Goal: Task Accomplishment & Management: Manage account settings

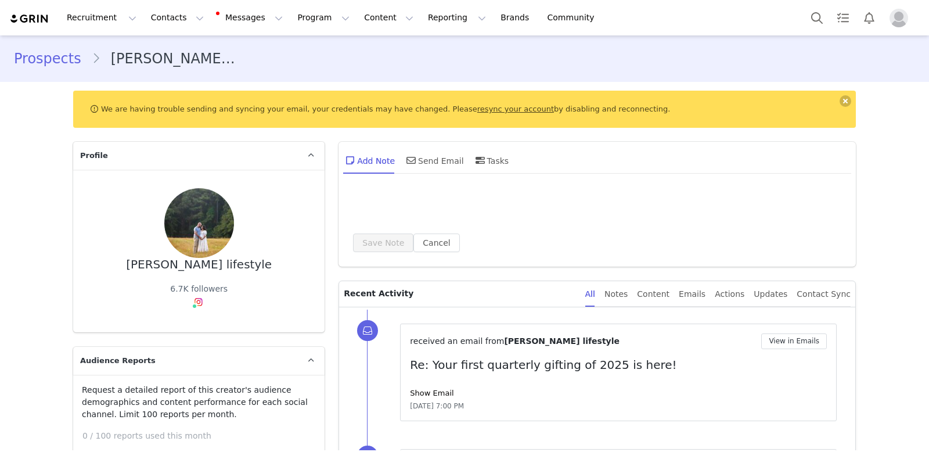
type input "+1 ([GEOGRAPHIC_DATA])"
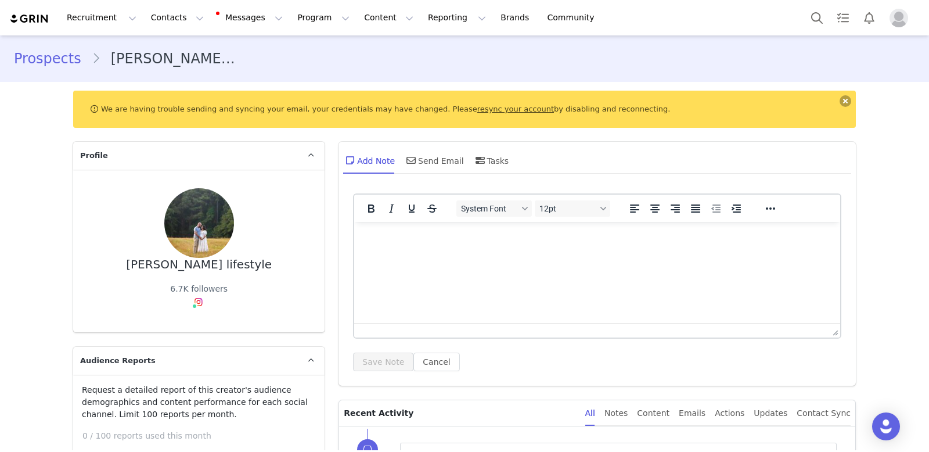
click at [842, 100] on button at bounding box center [845, 101] width 12 height 12
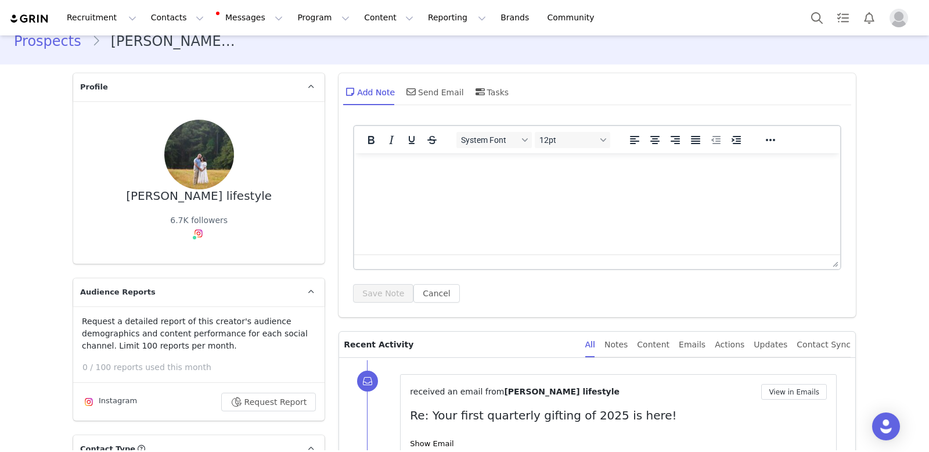
scroll to position [5, 0]
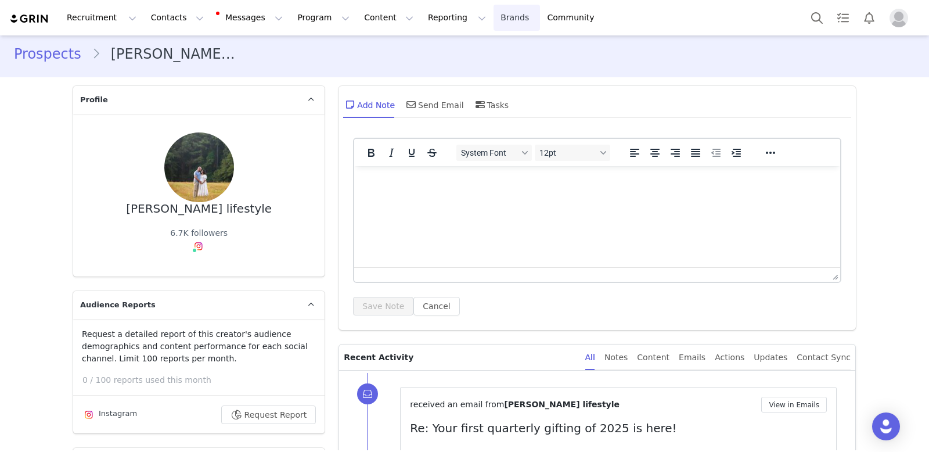
click at [493, 26] on link "Brands Brands" at bounding box center [516, 18] width 46 height 26
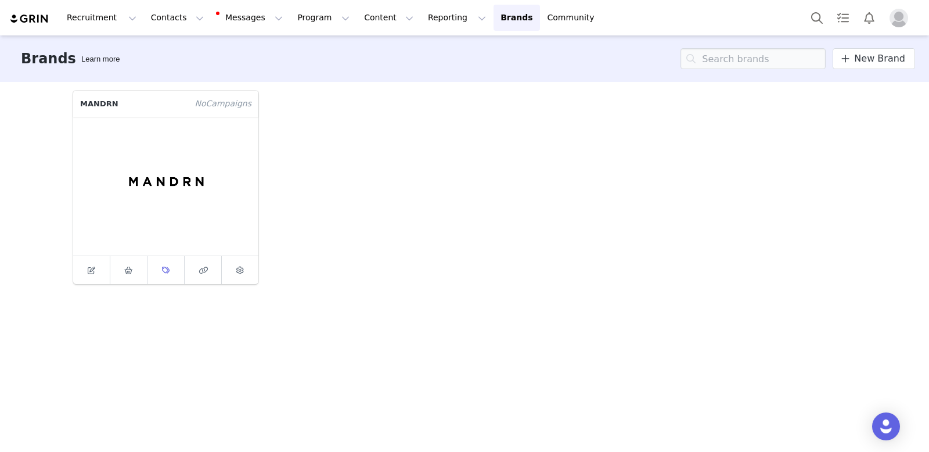
click at [158, 277] on link at bounding box center [165, 270] width 37 height 28
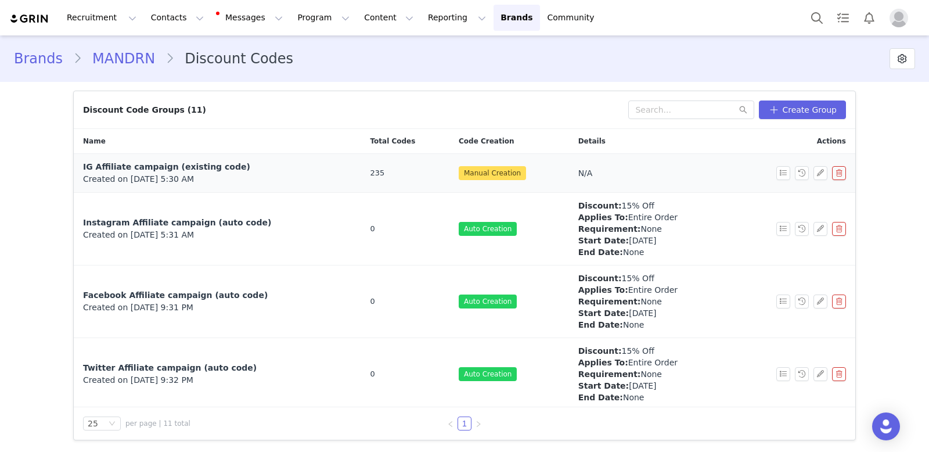
click at [223, 165] on span "IG Affiliate campaign (existing code)" at bounding box center [166, 166] width 167 height 9
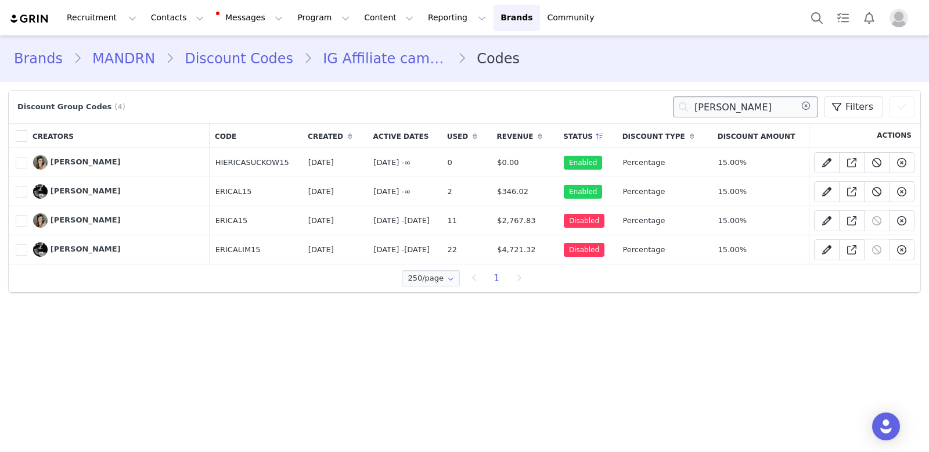
click at [733, 103] on input "erica" at bounding box center [745, 106] width 145 height 21
type input "l"
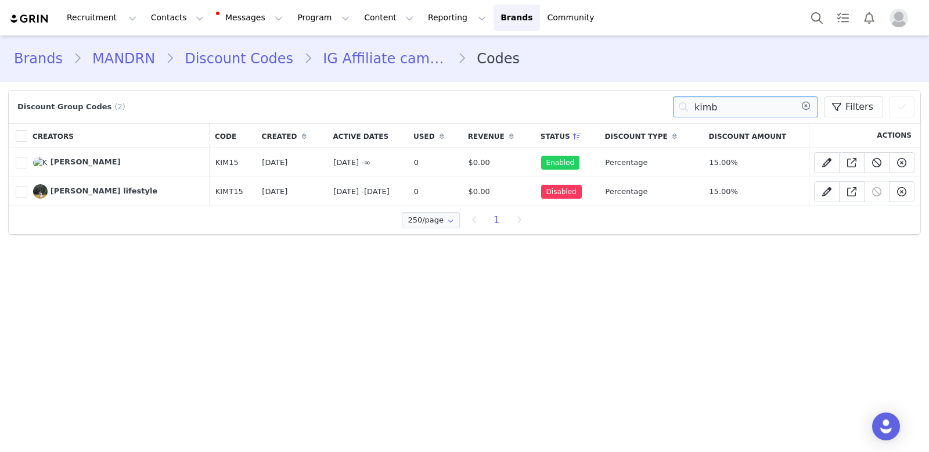
type input "kimb"
click at [75, 186] on span "[PERSON_NAME] lifestyle" at bounding box center [103, 190] width 107 height 9
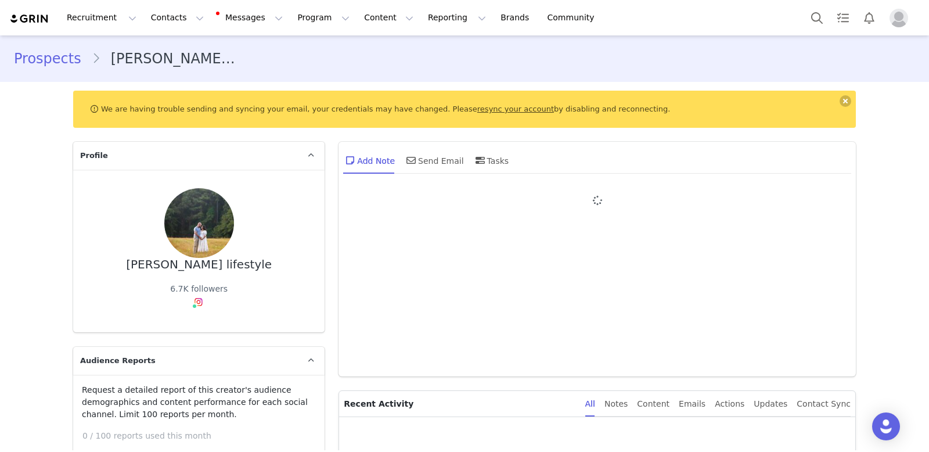
type input "+1 (United States)"
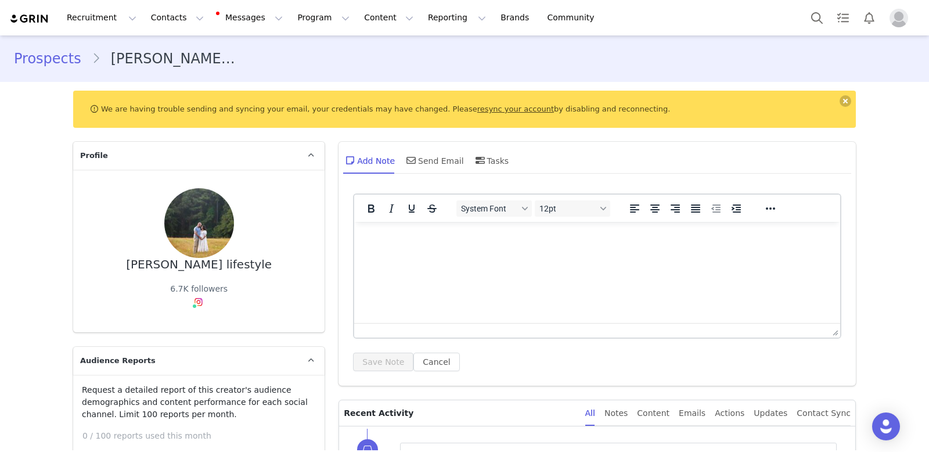
click at [514, 109] on link "resync your account" at bounding box center [515, 108] width 77 height 9
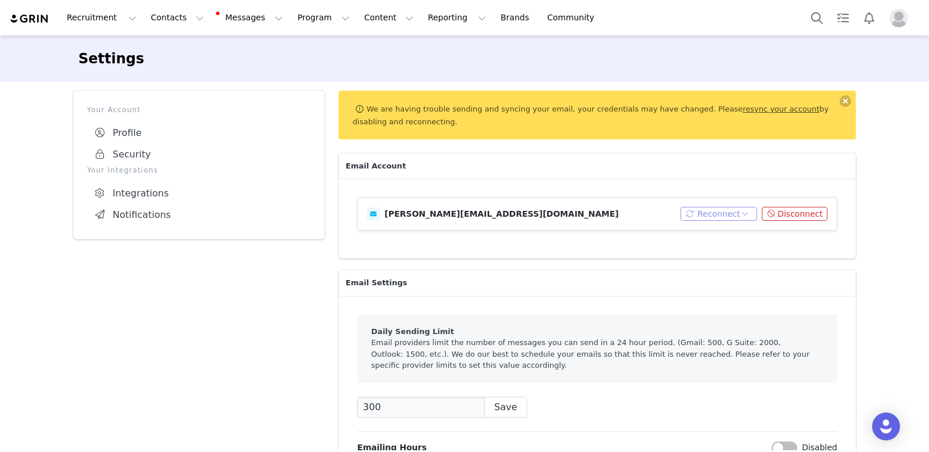
click at [715, 214] on button "Reconnect" at bounding box center [718, 214] width 77 height 14
click at [586, 273] on p "Email Settings" at bounding box center [596, 283] width 517 height 26
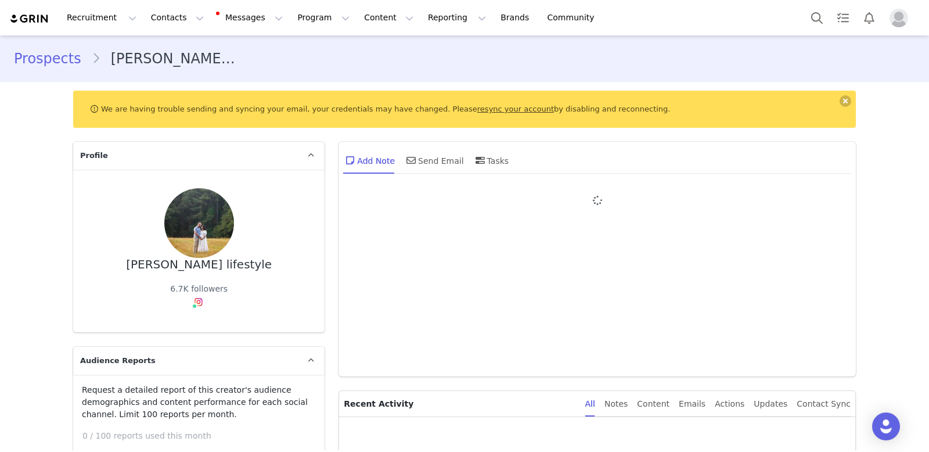
type input "+1 (United States)"
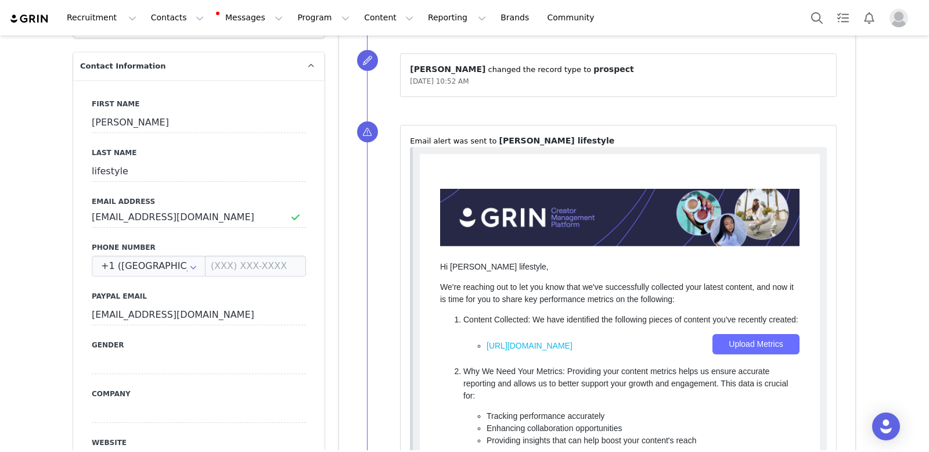
scroll to position [607, 0]
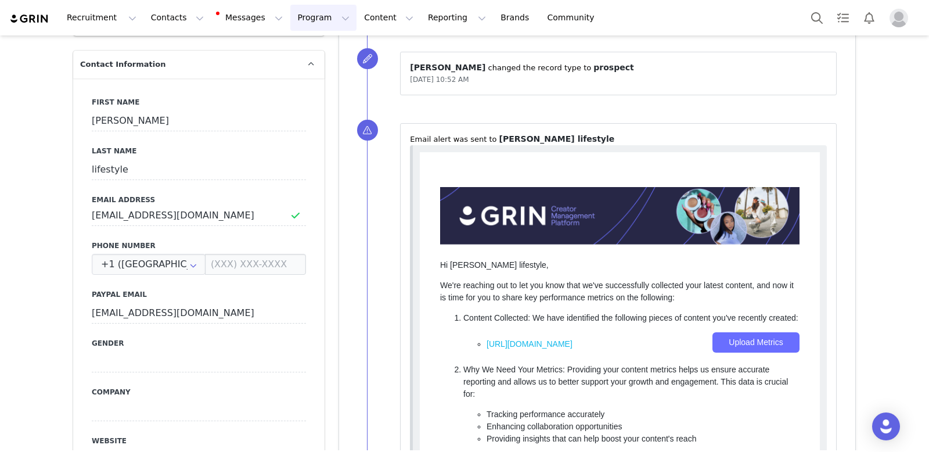
click at [290, 14] on button "Program Program" at bounding box center [323, 18] width 66 height 26
click at [368, 12] on button "Content Content" at bounding box center [388, 18] width 63 height 26
click at [290, 15] on button "Program Program" at bounding box center [323, 18] width 66 height 26
click at [169, 17] on button "Contacts Contacts" at bounding box center [177, 18] width 67 height 26
click at [179, 52] on div "Creators" at bounding box center [182, 51] width 78 height 12
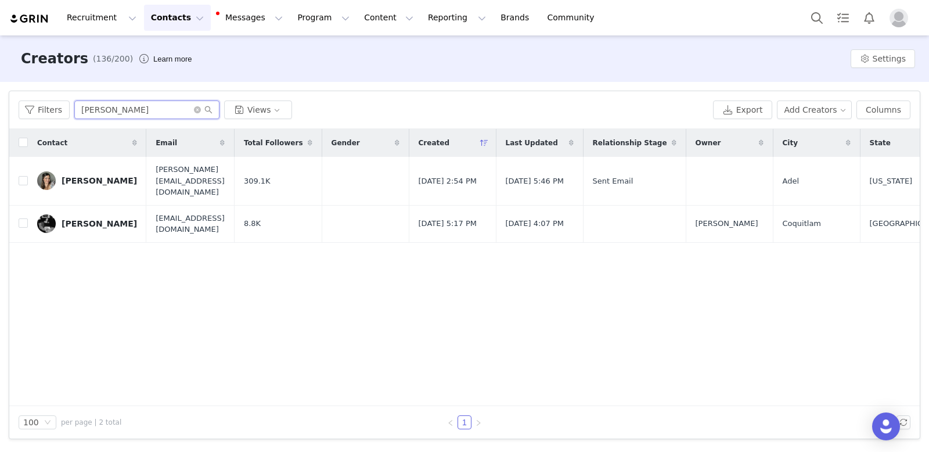
click at [139, 112] on input "erica" at bounding box center [146, 109] width 145 height 19
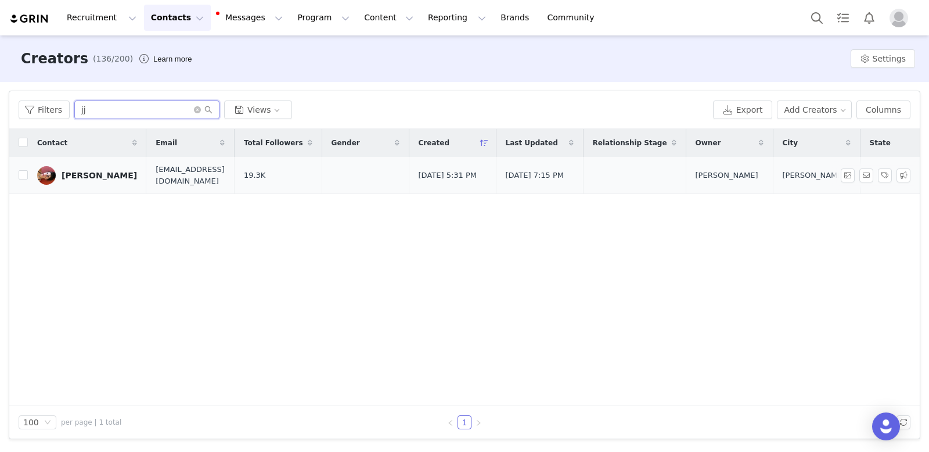
type input "jj"
click at [83, 171] on div "JJ Wells" at bounding box center [99, 175] width 75 height 9
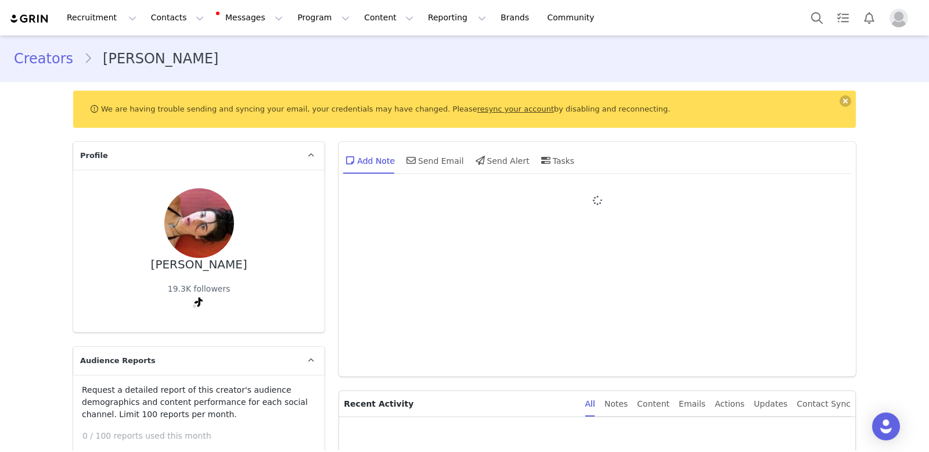
type input "+1 (United States)"
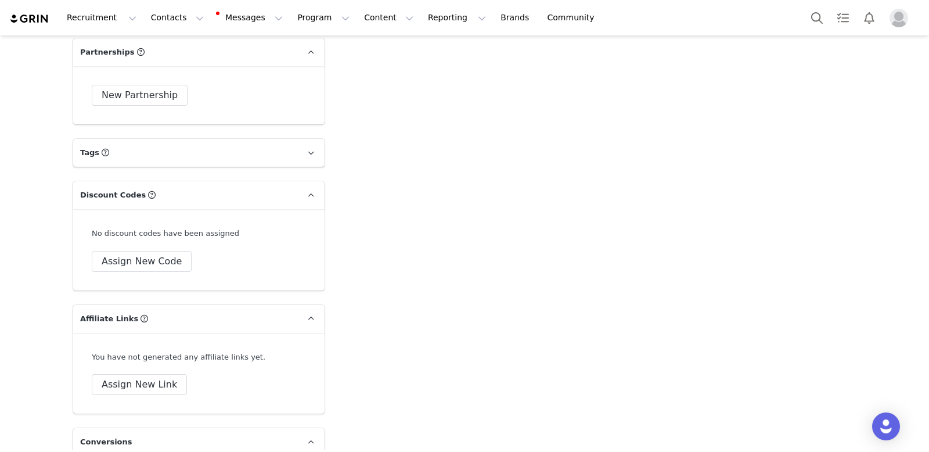
scroll to position [2174, 0]
click at [117, 250] on button "Assign New Code" at bounding box center [142, 260] width 100 height 21
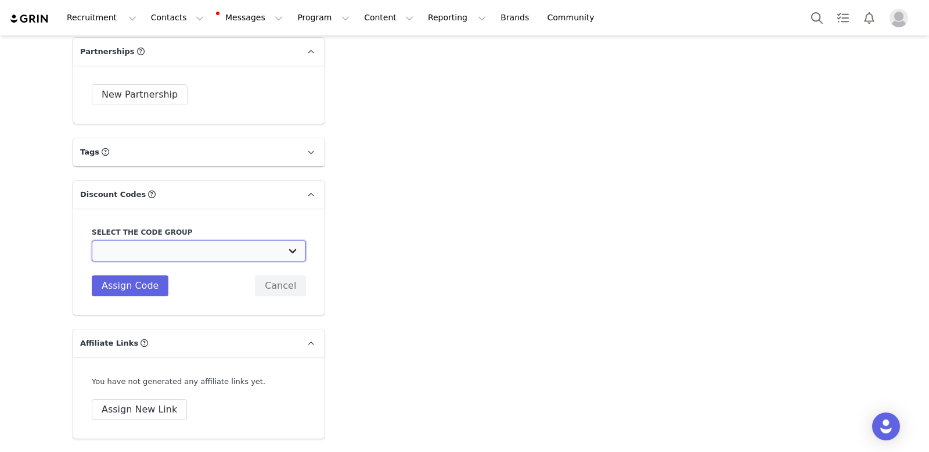
click at [146, 240] on select "MANDRN: IG Affiliate campaign (existing code) MANDRN: Instagram Affiliate campa…" at bounding box center [199, 250] width 214 height 21
select select "10004416"
click at [92, 240] on select "MANDRN: IG Affiliate campaign (existing code) MANDRN: Instagram Affiliate campa…" at bounding box center [199, 250] width 214 height 21
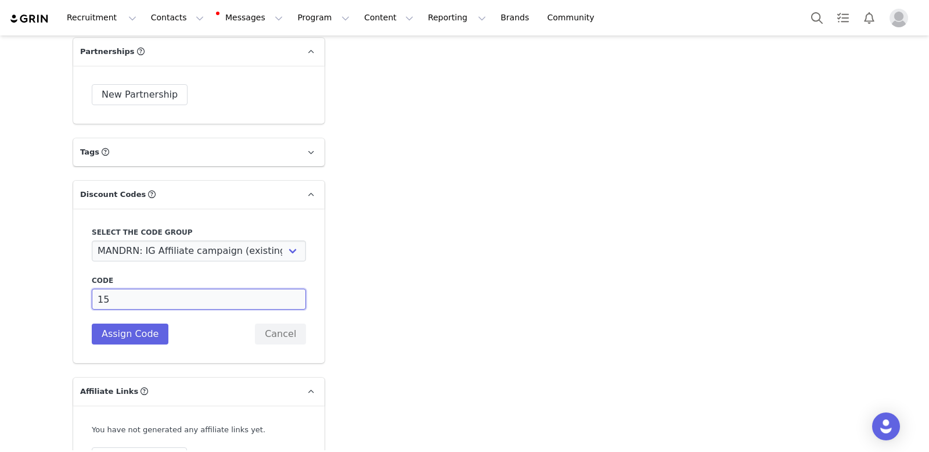
click at [118, 288] on input "15" at bounding box center [199, 298] width 214 height 21
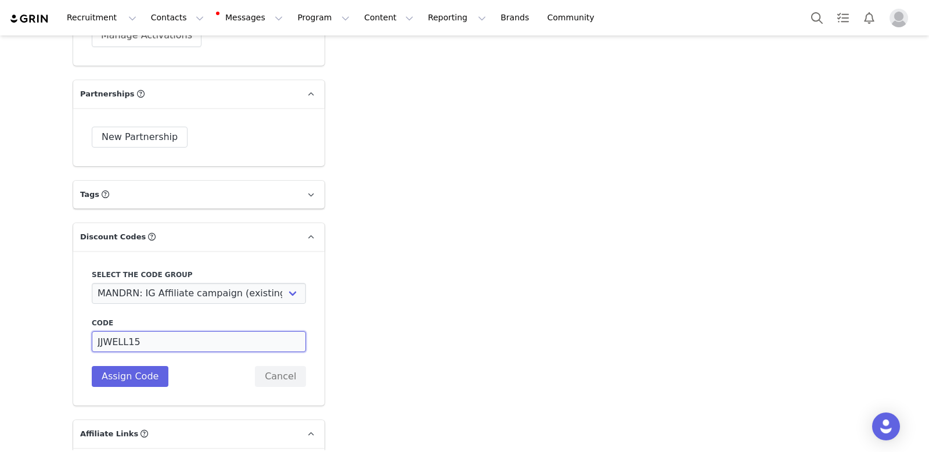
scroll to position [2136, 0]
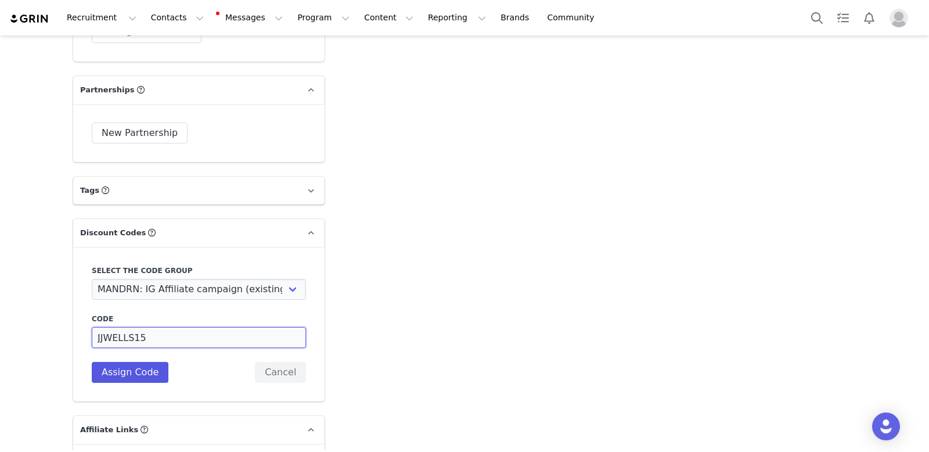
type input "JJWELLS15"
click at [147, 362] on button "Assign Code" at bounding box center [130, 372] width 77 height 21
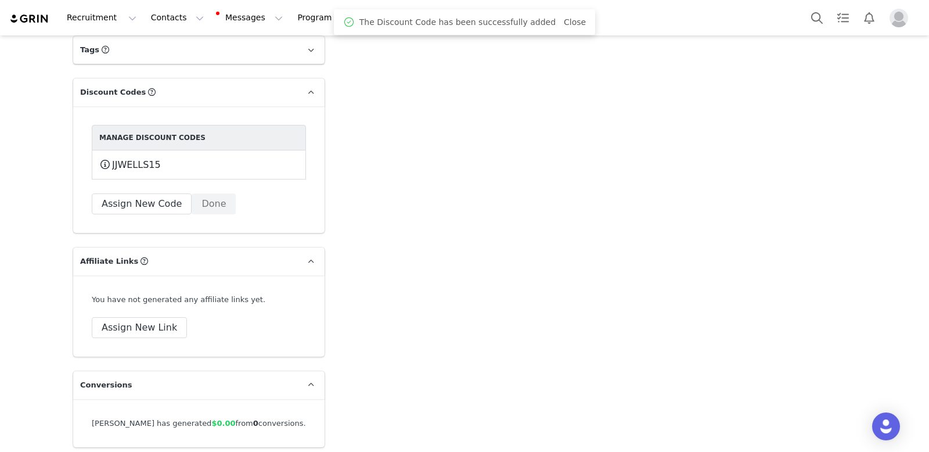
scroll to position [2278, 0]
click at [196, 192] on button "Done" at bounding box center [214, 202] width 44 height 21
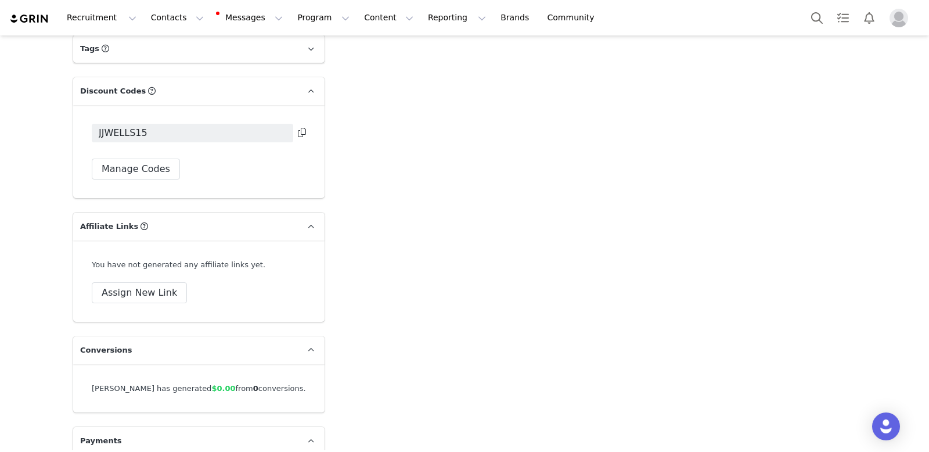
click at [304, 128] on icon at bounding box center [302, 132] width 8 height 9
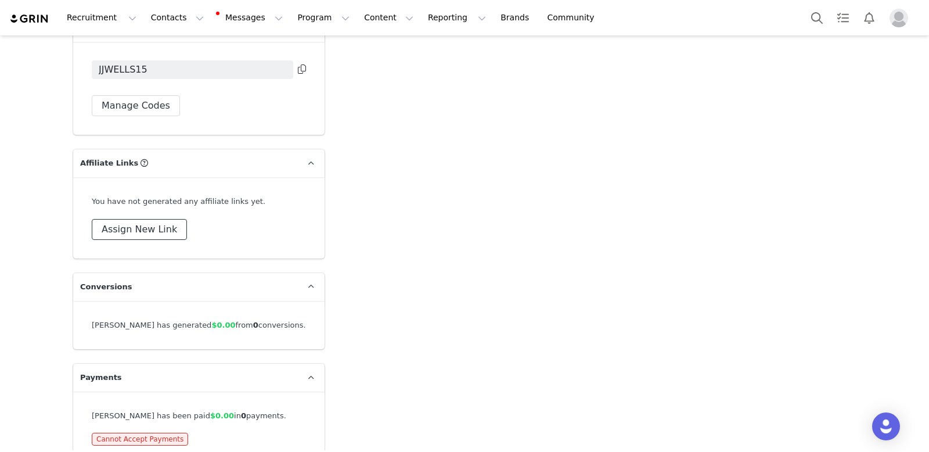
click at [155, 219] on button "Assign New Link" at bounding box center [139, 229] width 95 height 21
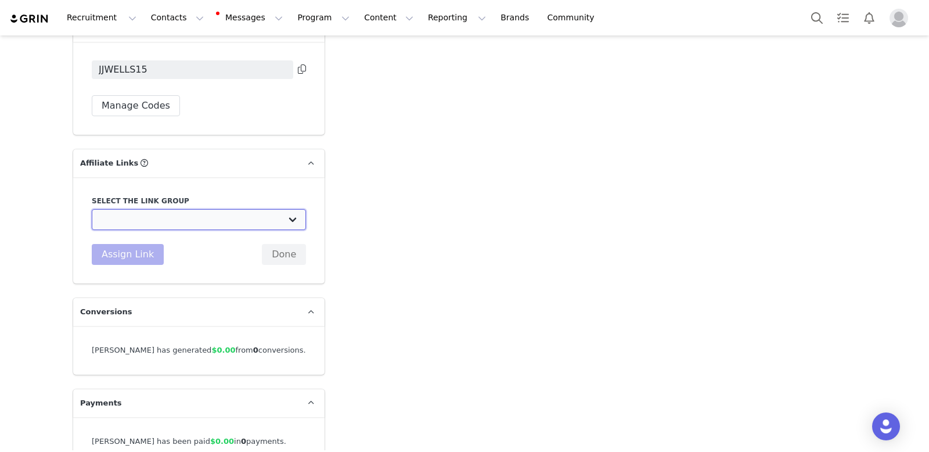
click at [168, 209] on select "Instagram Affiliates: https://mandrn.com/ Facebook Affiliates: https://mandrn.c…" at bounding box center [199, 219] width 214 height 21
select select "19469"
click at [92, 209] on select "Instagram Affiliates: https://mandrn.com/ Facebook Affiliates: https://mandrn.c…" at bounding box center [199, 219] width 214 height 21
click at [130, 244] on button "Assign Link" at bounding box center [128, 254] width 72 height 21
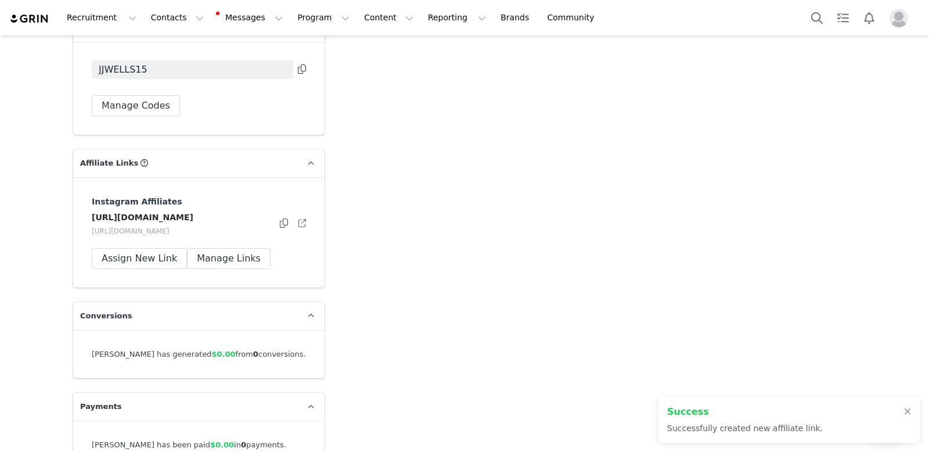
click at [282, 218] on icon at bounding box center [284, 222] width 8 height 9
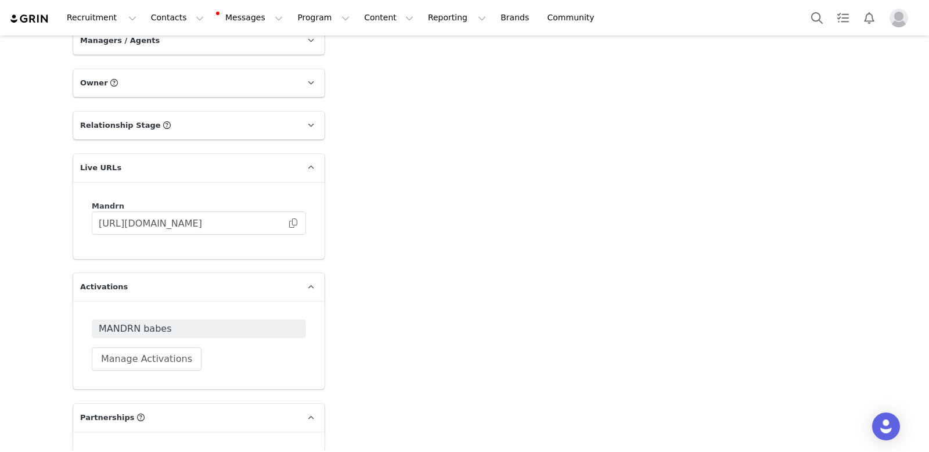
scroll to position [1806, 0]
click at [294, 226] on span at bounding box center [293, 226] width 12 height 0
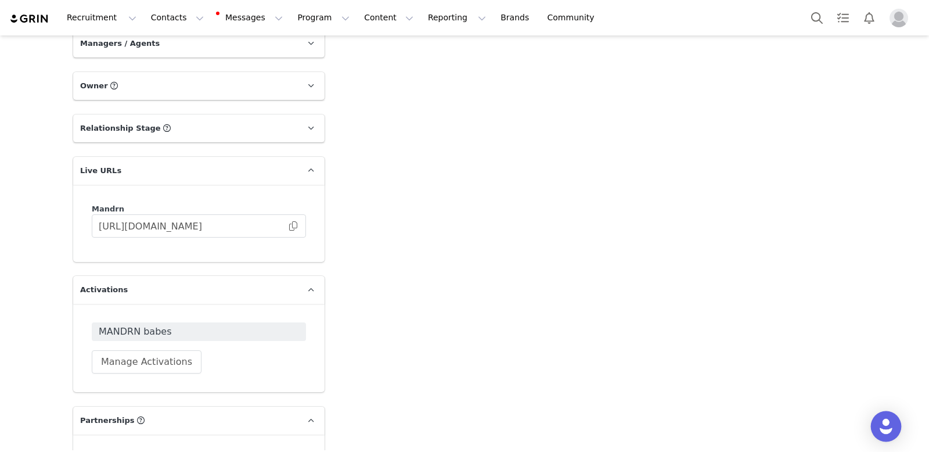
click at [874, 422] on div "Open Intercom Messenger" at bounding box center [886, 426] width 31 height 31
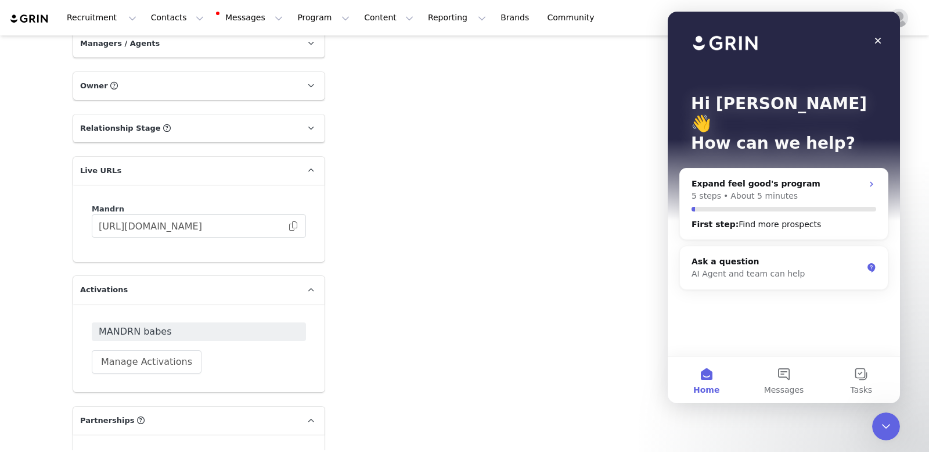
scroll to position [0, 0]
click at [778, 383] on button "Messages" at bounding box center [783, 379] width 77 height 46
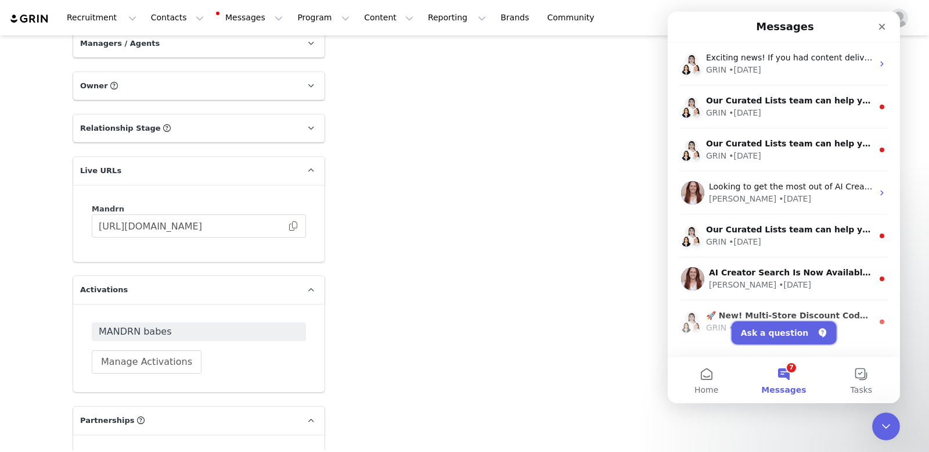
click at [799, 333] on button "Ask a question" at bounding box center [783, 332] width 105 height 23
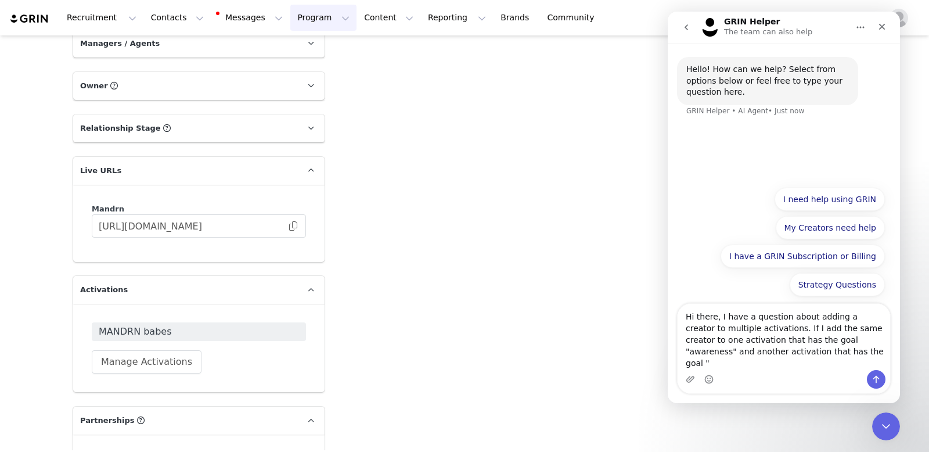
type textarea "Hi there, I have a question about adding a creator to multiple activations. If …"
click at [312, 21] on button "Program Program" at bounding box center [323, 18] width 66 height 26
click at [322, 49] on div "Activations" at bounding box center [318, 51] width 78 height 12
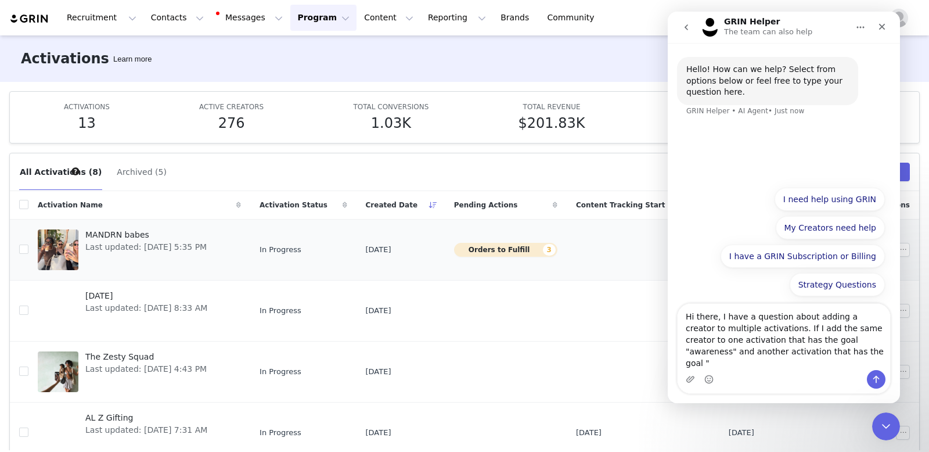
click at [161, 241] on span "Last updated: Jun 11, 2025 5:35 PM" at bounding box center [145, 247] width 121 height 12
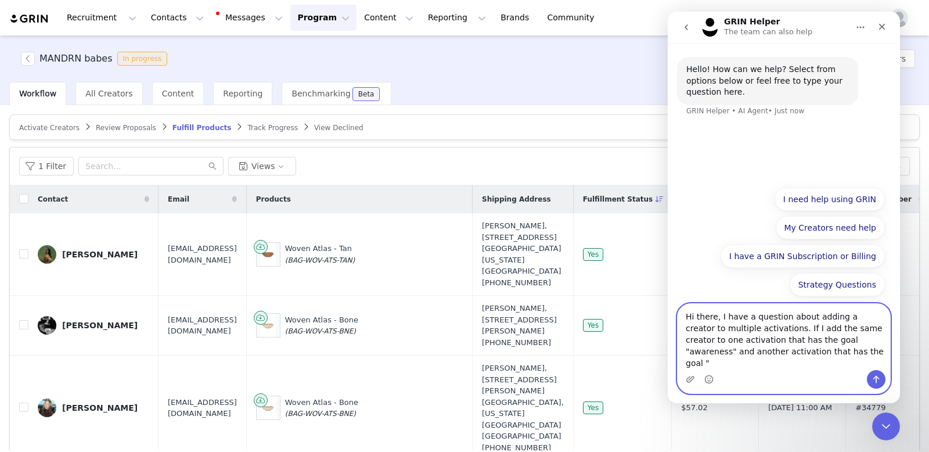
click at [802, 367] on textarea "Hi there, I have a question about adding a creator to multiple activations. If …" at bounding box center [783, 337] width 212 height 66
click at [809, 362] on textarea "Hi there, I have a question about adding a creator to multiple activations. If …" at bounding box center [783, 337] width 212 height 66
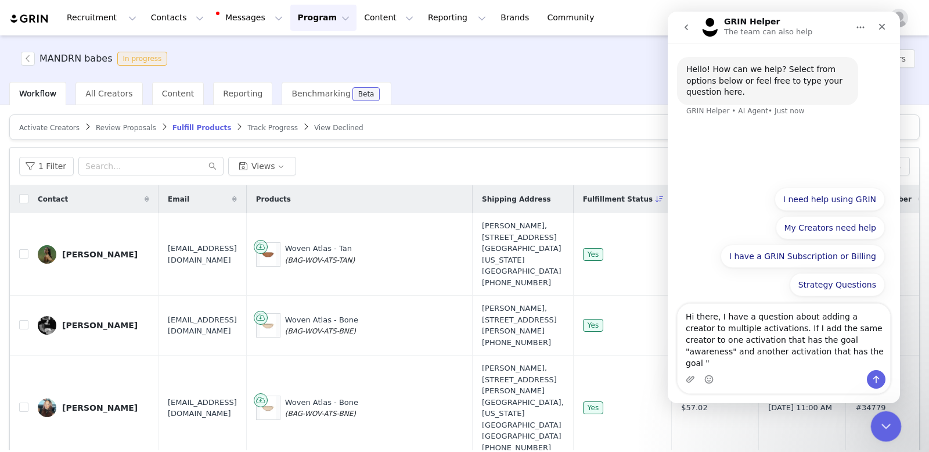
click at [883, 423] on icon "Close Intercom Messenger" at bounding box center [884, 424] width 14 height 14
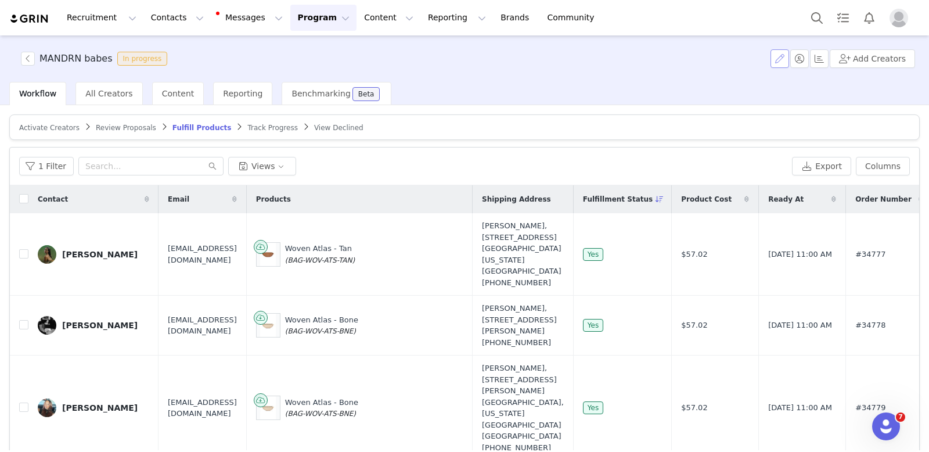
click at [786, 65] on button "button" at bounding box center [779, 58] width 19 height 19
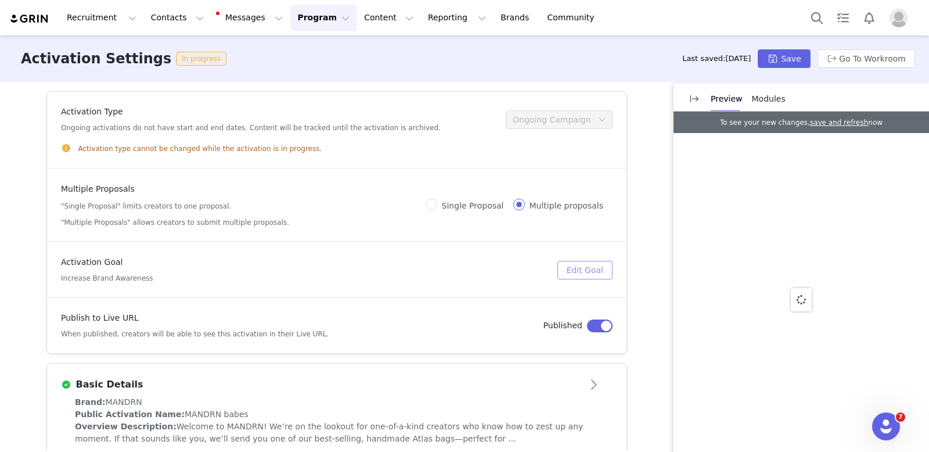
click at [585, 264] on button "Edit Goal" at bounding box center [584, 270] width 55 height 19
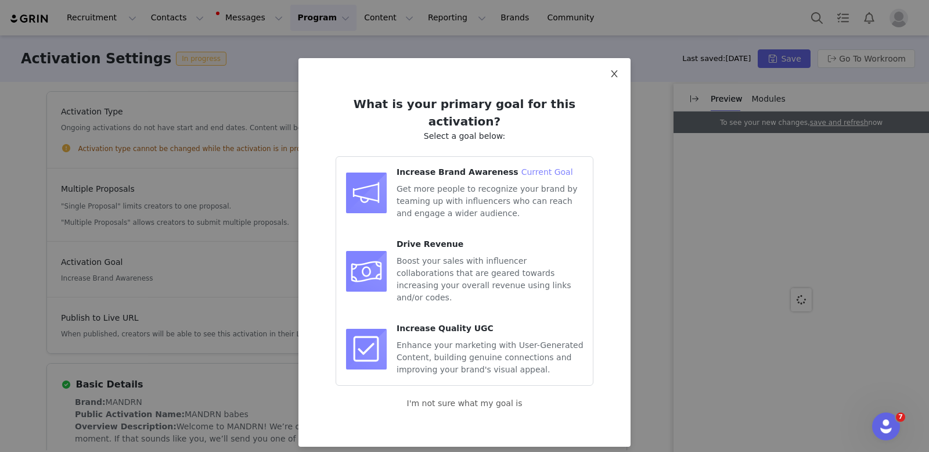
click at [614, 75] on icon "icon: close" at bounding box center [613, 73] width 9 height 9
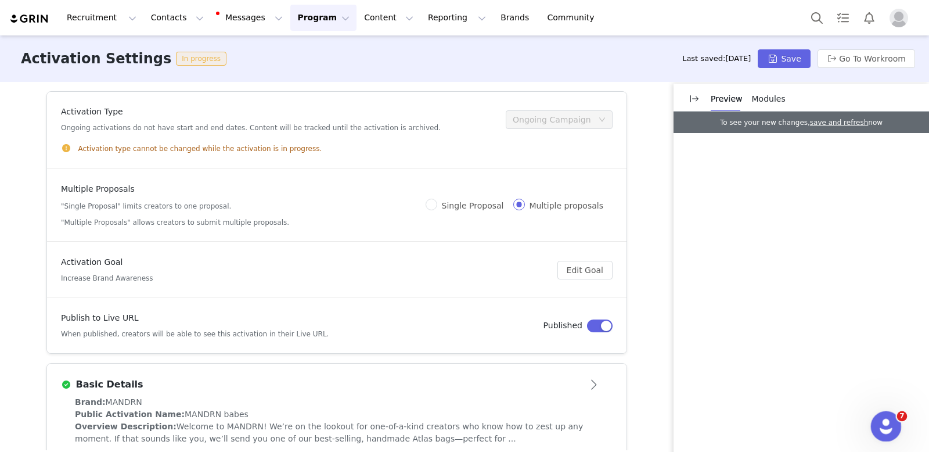
click at [890, 428] on div "Open Intercom Messenger" at bounding box center [884, 424] width 38 height 38
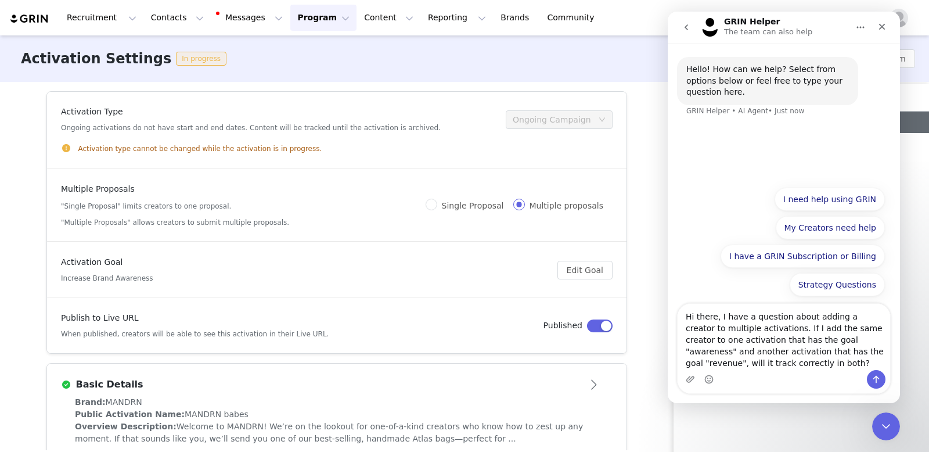
type textarea "Hi there, I have a question about adding a creator to multiple activations. If …"
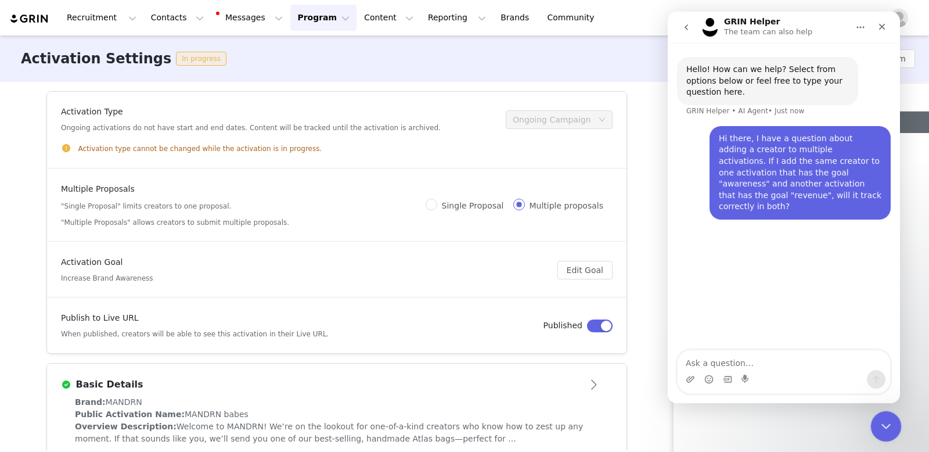
click at [884, 427] on icon "Close Intercom Messenger" at bounding box center [884, 424] width 14 height 14
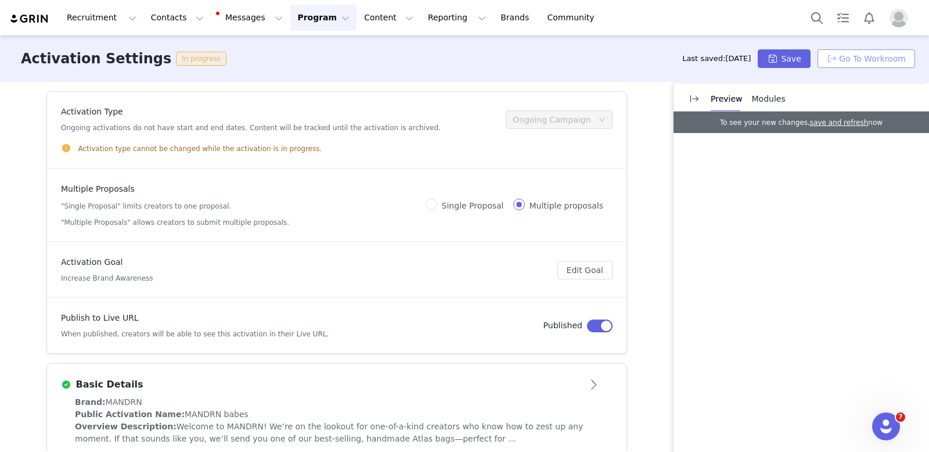
click at [865, 56] on button "Go To Workroom" at bounding box center [866, 58] width 98 height 19
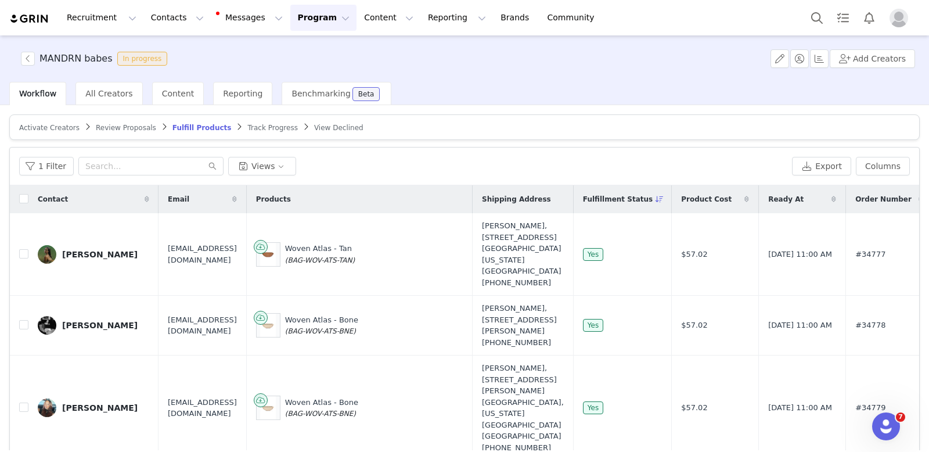
click at [650, 196] on span "Fulfillment Status" at bounding box center [618, 199] width 70 height 10
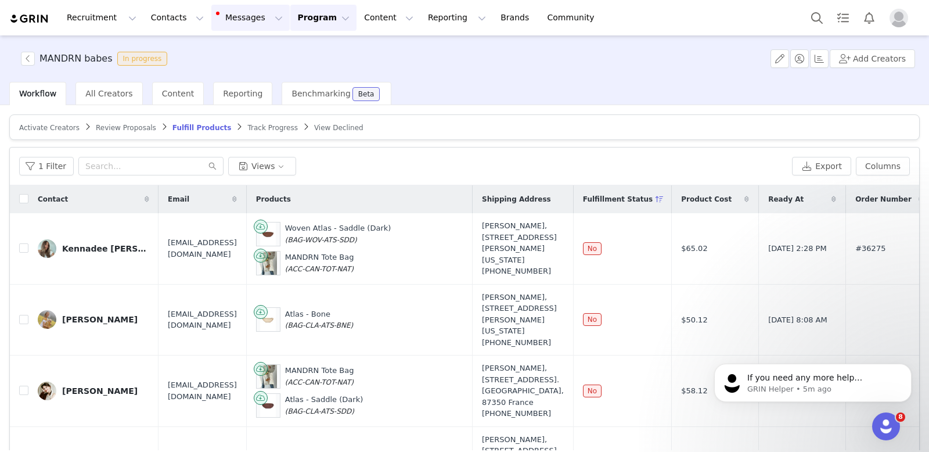
scroll to position [155, 0]
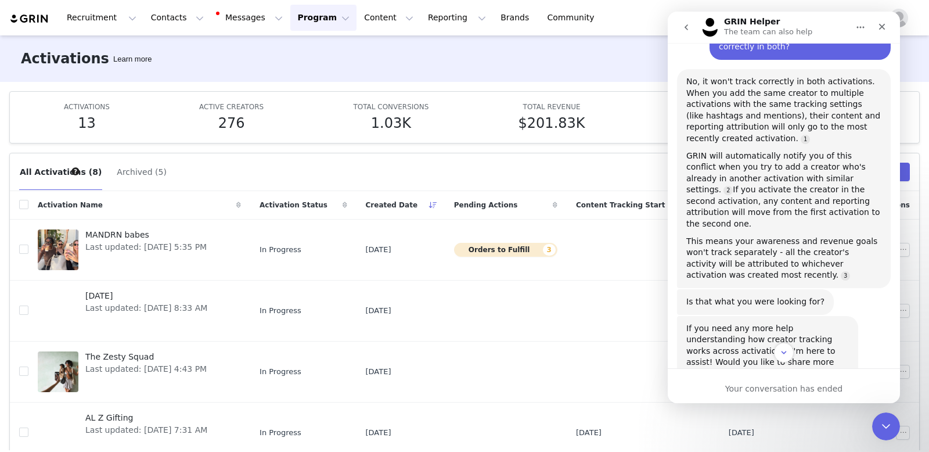
scroll to position [178, 0]
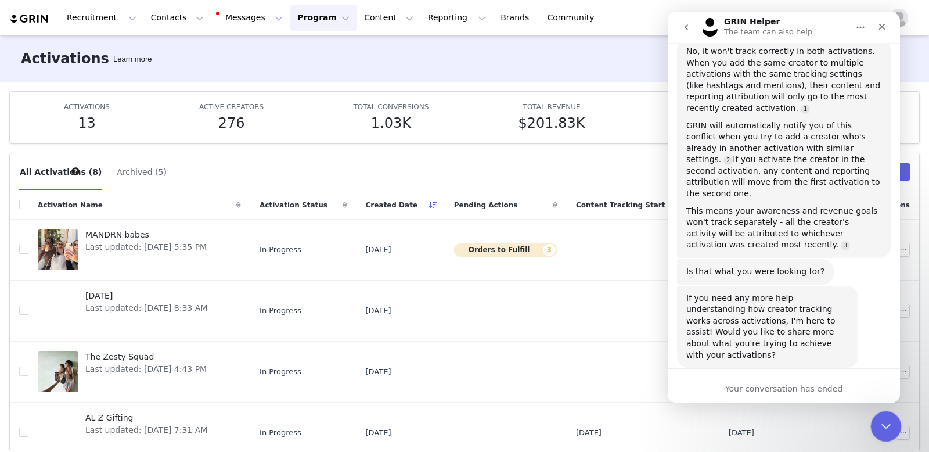
click at [876, 419] on div "Close Intercom Messenger" at bounding box center [884, 424] width 28 height 28
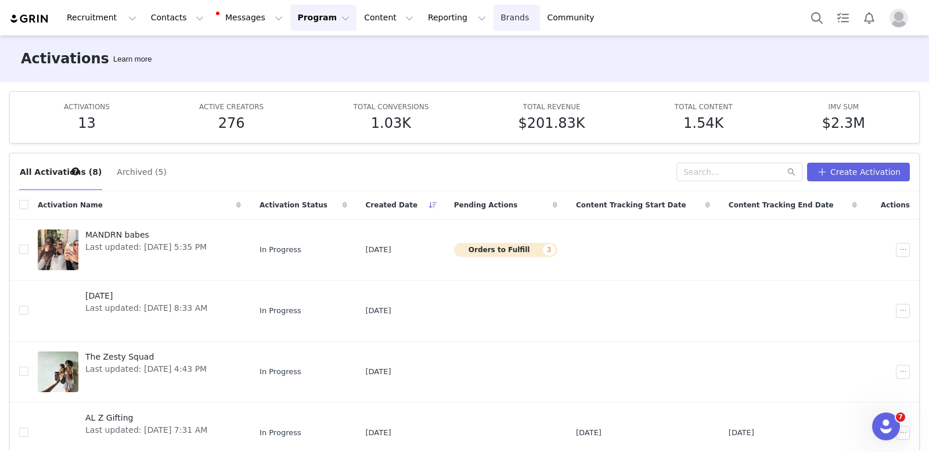
click at [493, 15] on link "Brands Brands" at bounding box center [516, 18] width 46 height 26
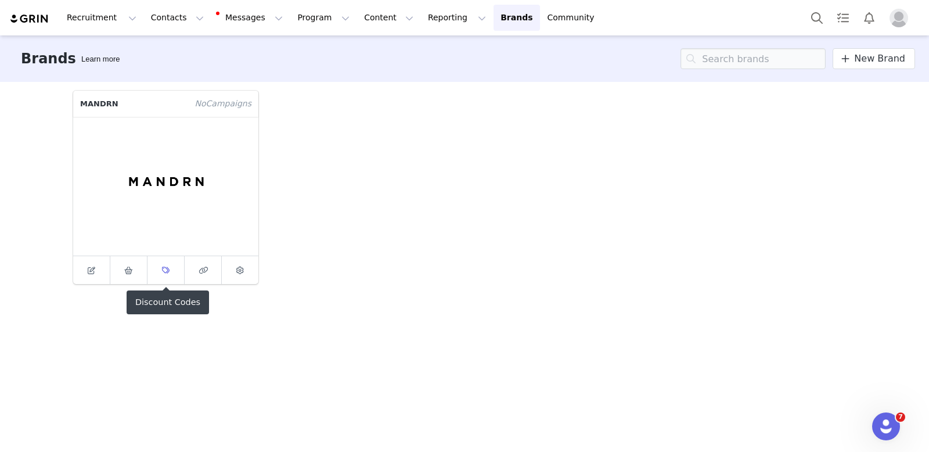
click at [161, 275] on span at bounding box center [166, 270] width 14 height 14
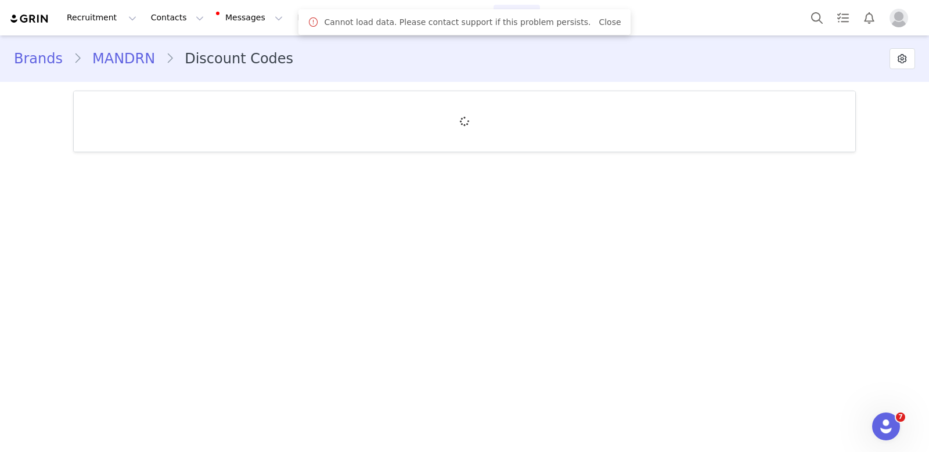
click at [591, 15] on div "Cannot load data. Please contact support if this problem persists. Close" at bounding box center [464, 22] width 313 height 14
click at [600, 20] on link "Close" at bounding box center [609, 21] width 22 height 9
click at [887, 421] on icon "Open Intercom Messenger" at bounding box center [884, 424] width 19 height 19
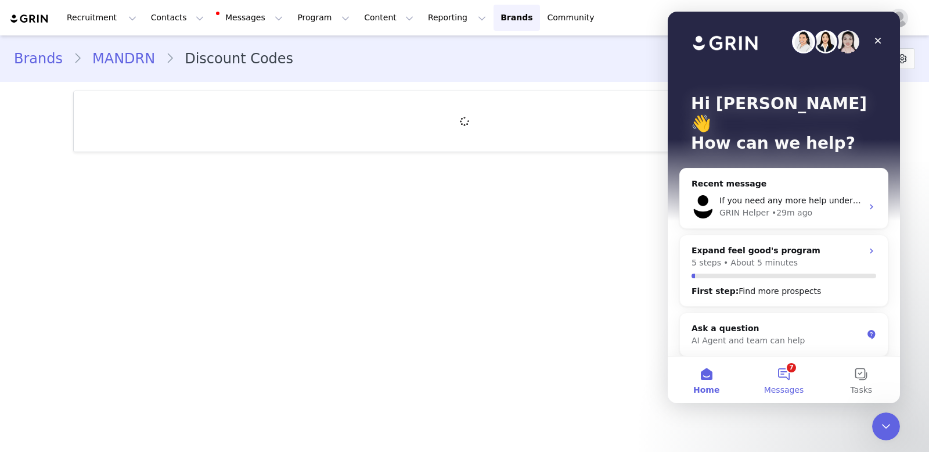
click at [788, 364] on button "7 Messages" at bounding box center [783, 379] width 77 height 46
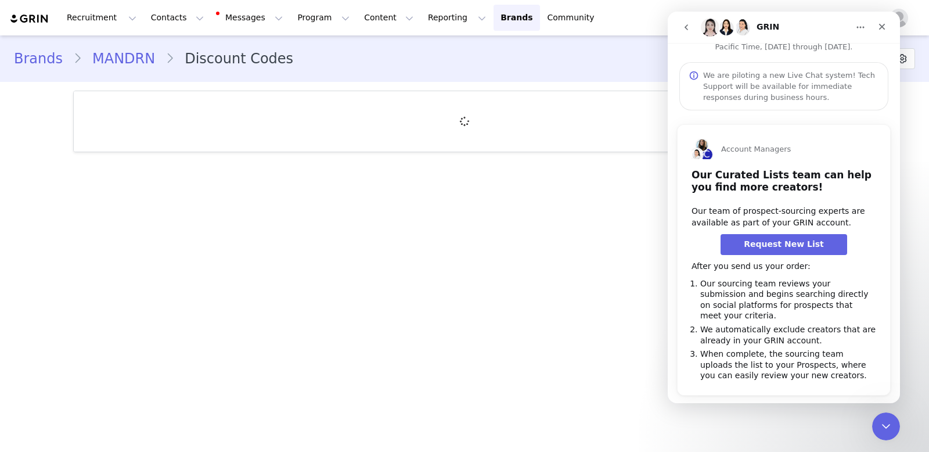
scroll to position [40, 0]
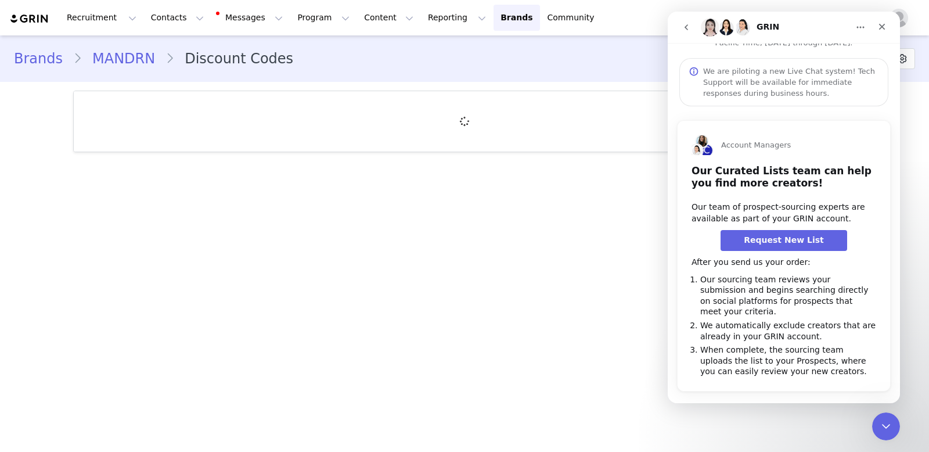
click at [691, 31] on button "go back" at bounding box center [686, 27] width 22 height 22
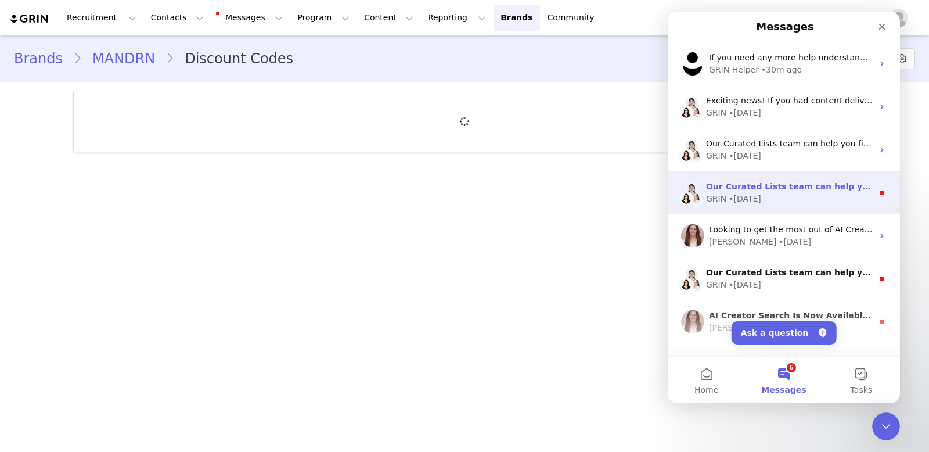
click at [757, 197] on div "• 9w ago" at bounding box center [744, 199] width 33 height 12
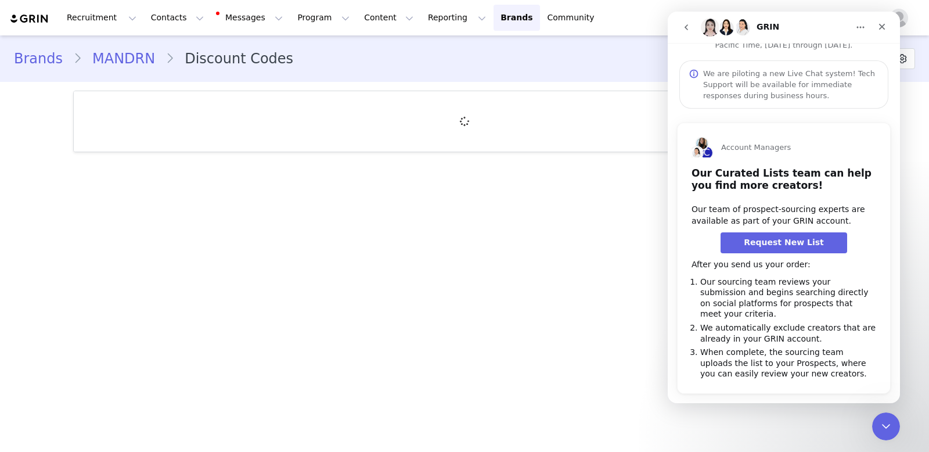
scroll to position [40, 0]
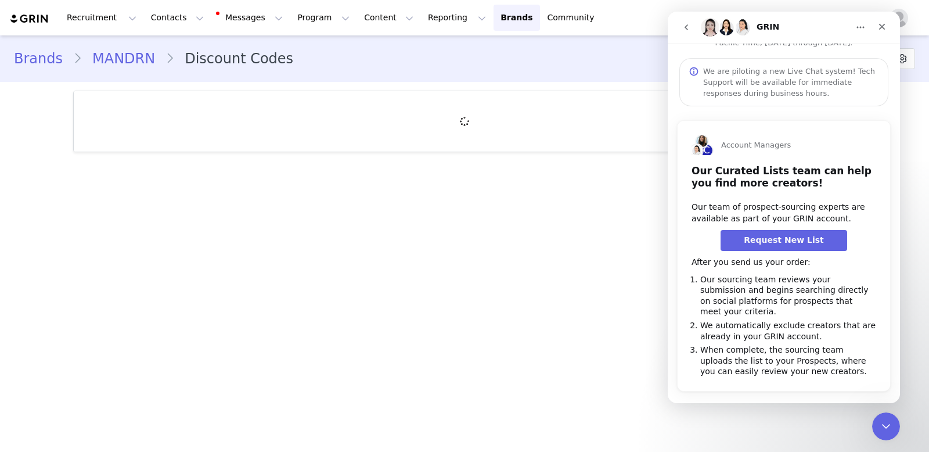
click at [680, 28] on button "go back" at bounding box center [686, 27] width 22 height 22
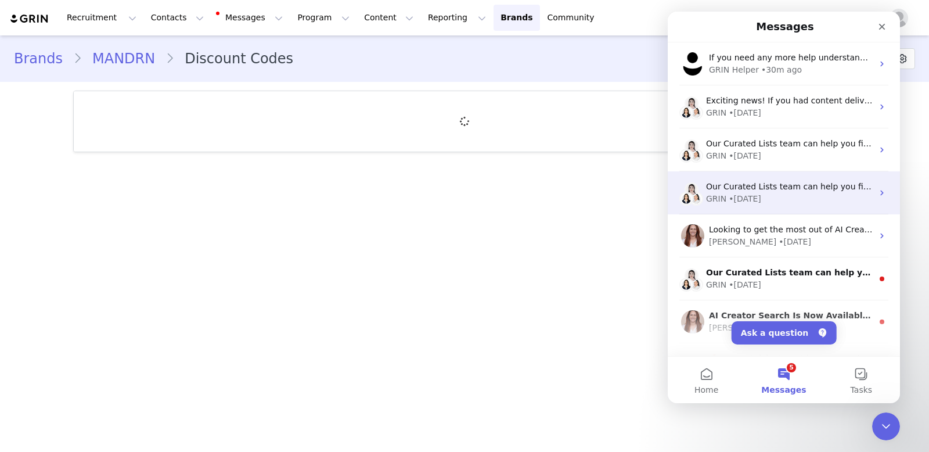
scroll to position [13, 0]
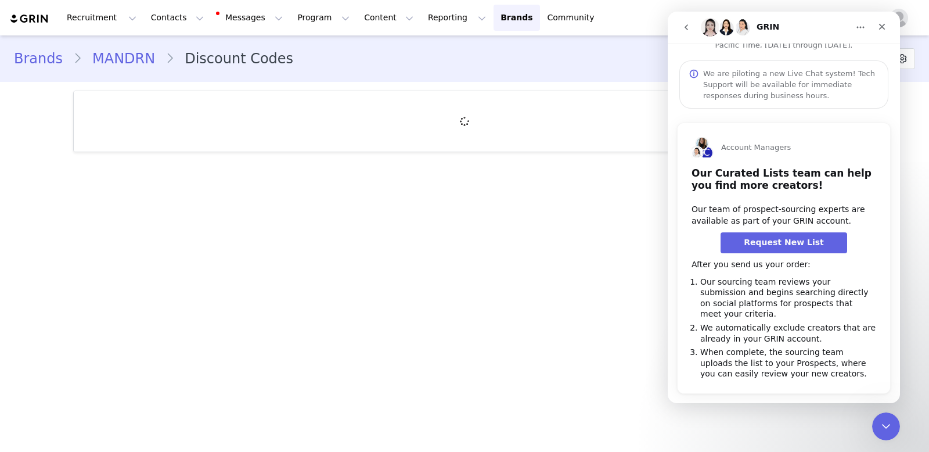
scroll to position [40, 0]
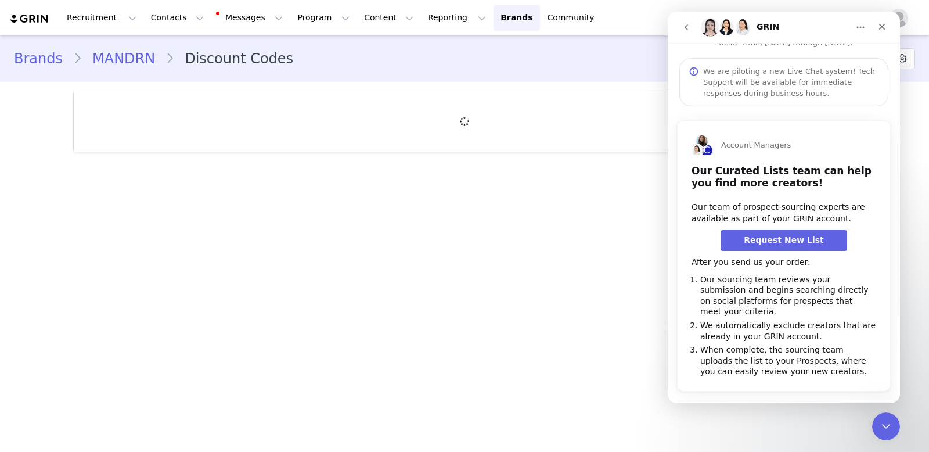
click at [690, 25] on icon "go back" at bounding box center [685, 27] width 9 height 9
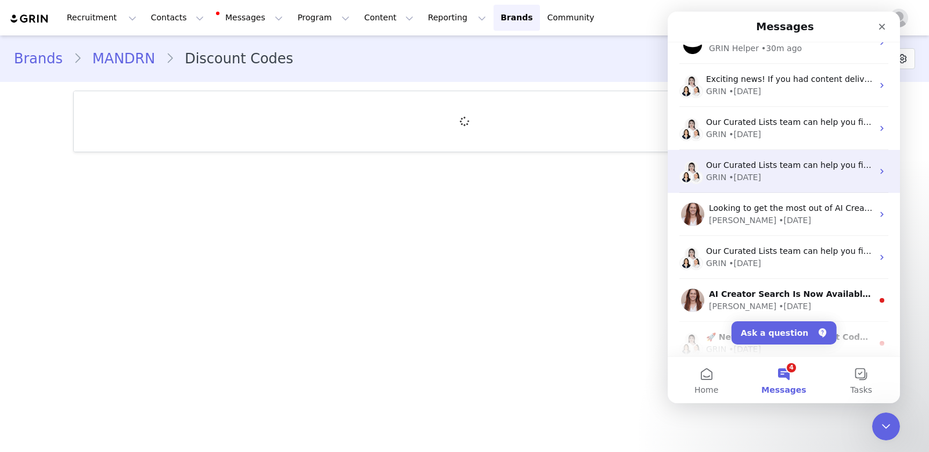
scroll to position [31, 0]
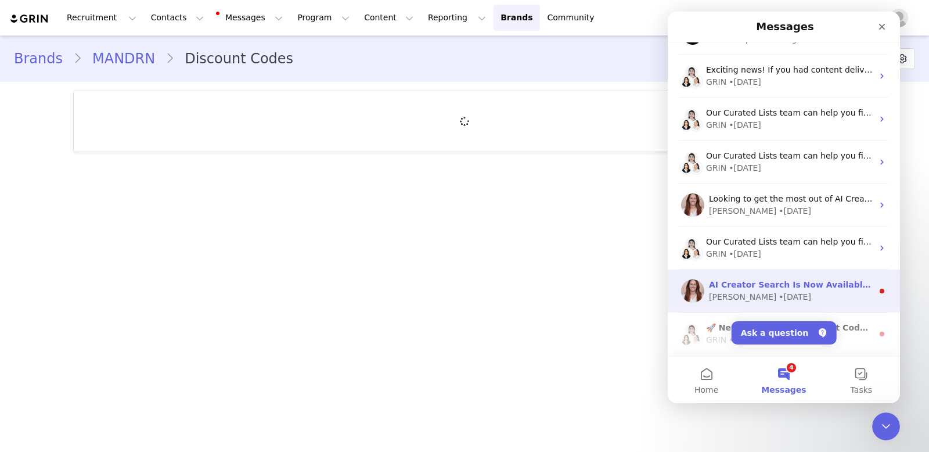
click at [778, 291] on div "• 14w ago" at bounding box center [794, 297] width 33 height 12
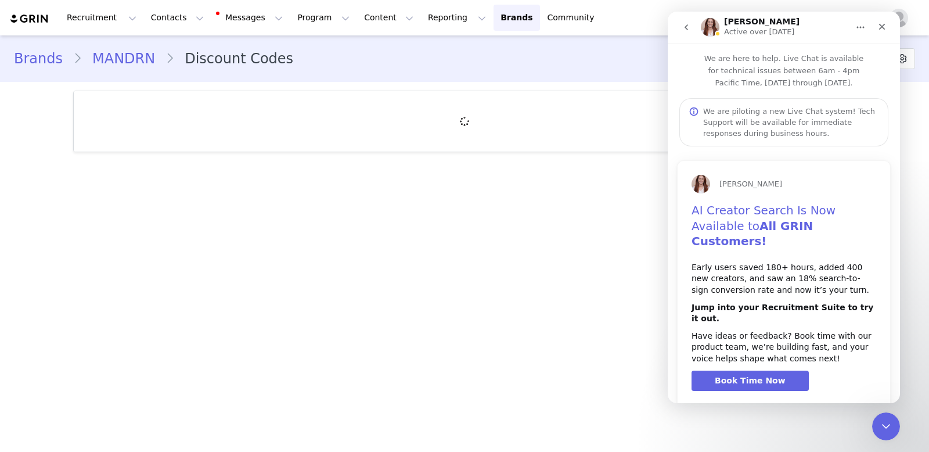
scroll to position [4, 0]
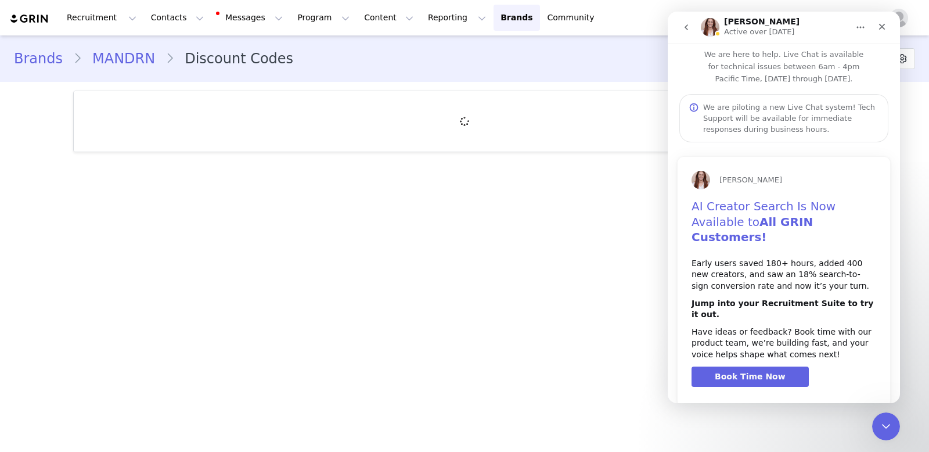
click at [684, 27] on icon "go back" at bounding box center [685, 27] width 3 height 6
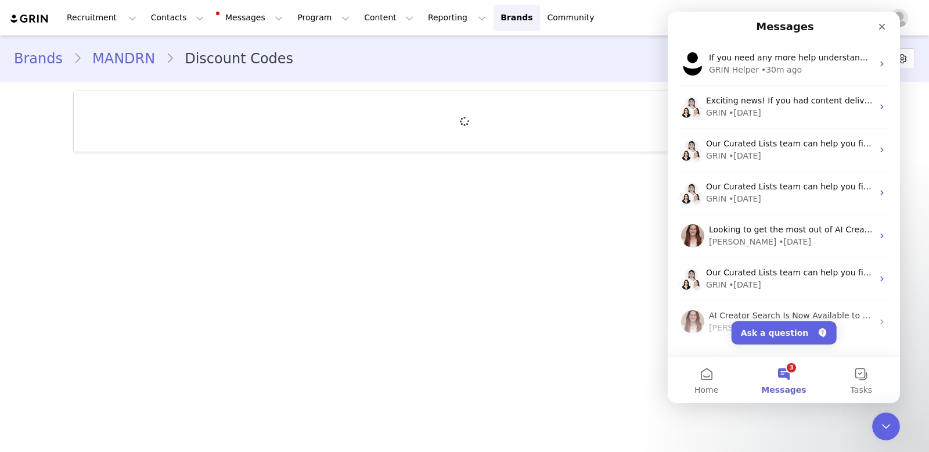
scroll to position [0, 0]
click at [538, 199] on main "Brands MANDRN Discount Codes Discounts settings Show Discount Code on Live URL …" at bounding box center [464, 242] width 929 height 414
click at [884, 426] on icon "Close Intercom Messenger" at bounding box center [884, 424] width 14 height 14
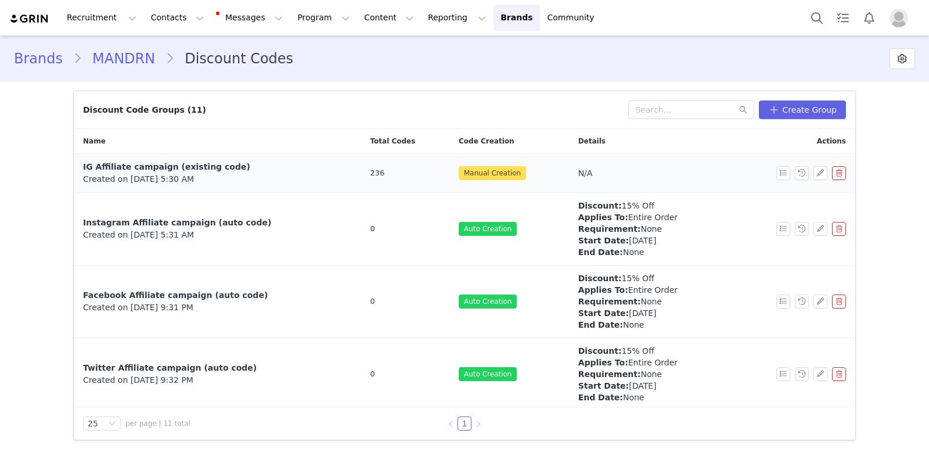
click at [190, 163] on span "IG Affiliate campaign (existing code)" at bounding box center [166, 166] width 167 height 9
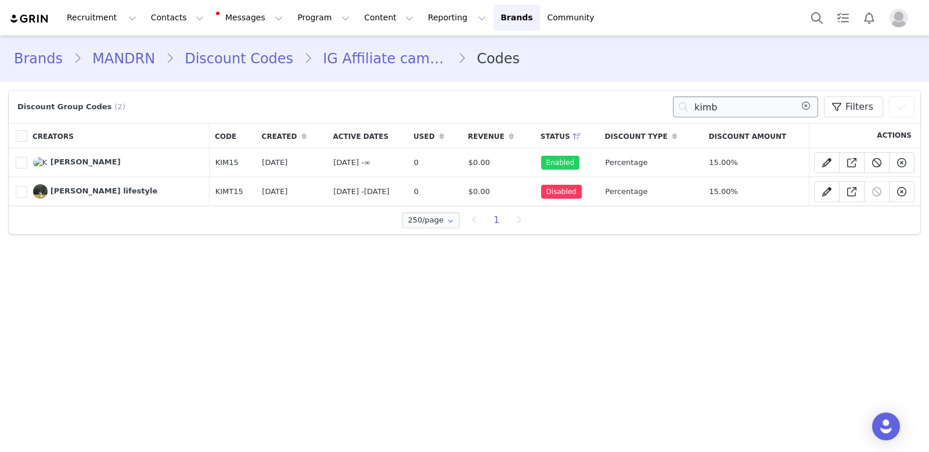
click at [729, 105] on input "kimb" at bounding box center [745, 106] width 145 height 21
type input "k"
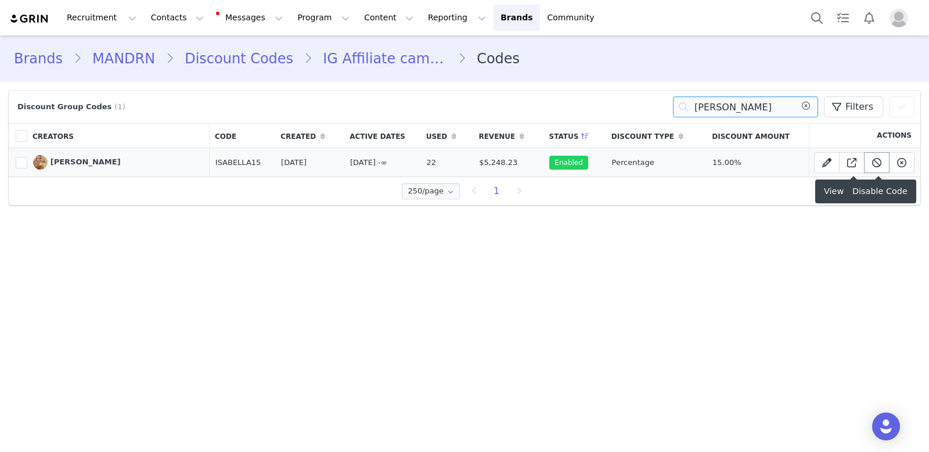
type input "[PERSON_NAME]"
click at [879, 158] on icon at bounding box center [876, 162] width 9 height 9
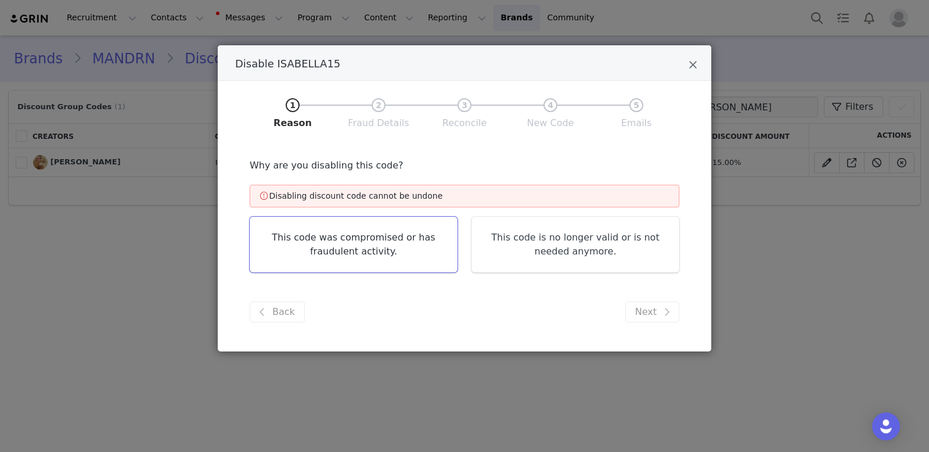
click at [379, 249] on link "This code was compromised or has fraudulent activity." at bounding box center [354, 245] width 208 height 56
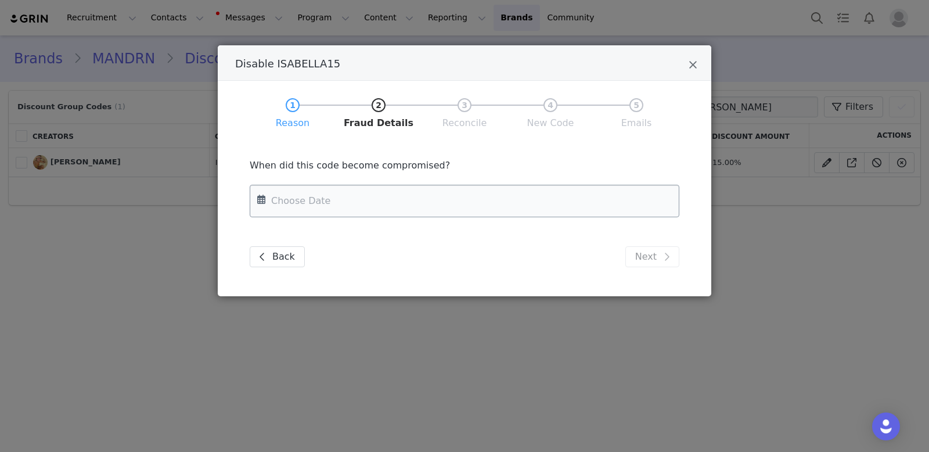
click at [344, 196] on input "Disable ISABELLA15" at bounding box center [465, 201] width 430 height 33
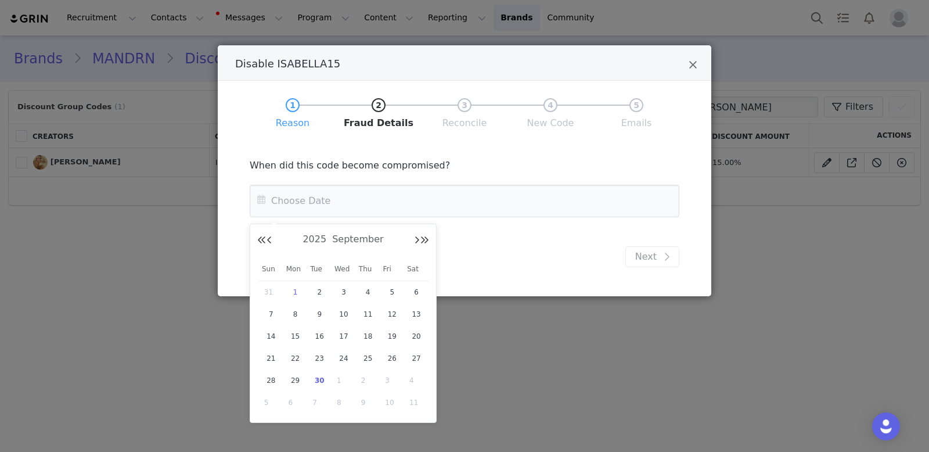
click at [288, 285] on div "1" at bounding box center [295, 291] width 24 height 17
type input "[DATE]"
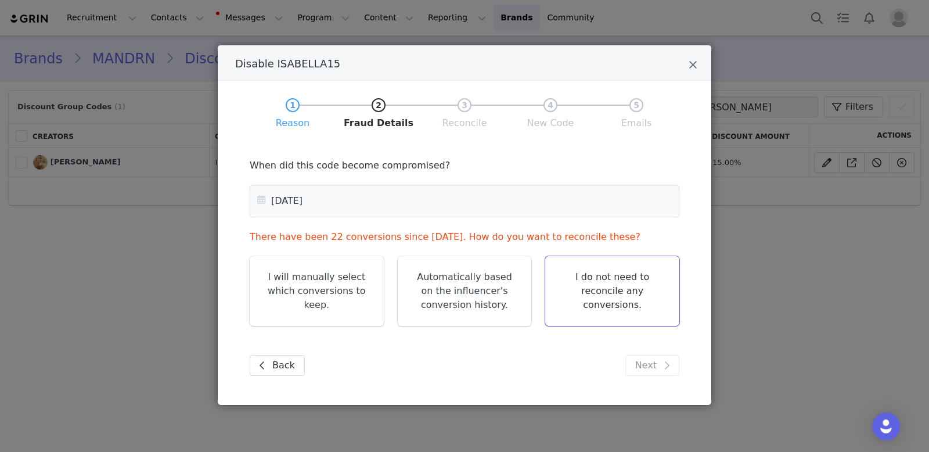
click at [606, 298] on link "I do not need to reconcile any conversions." at bounding box center [612, 291] width 134 height 70
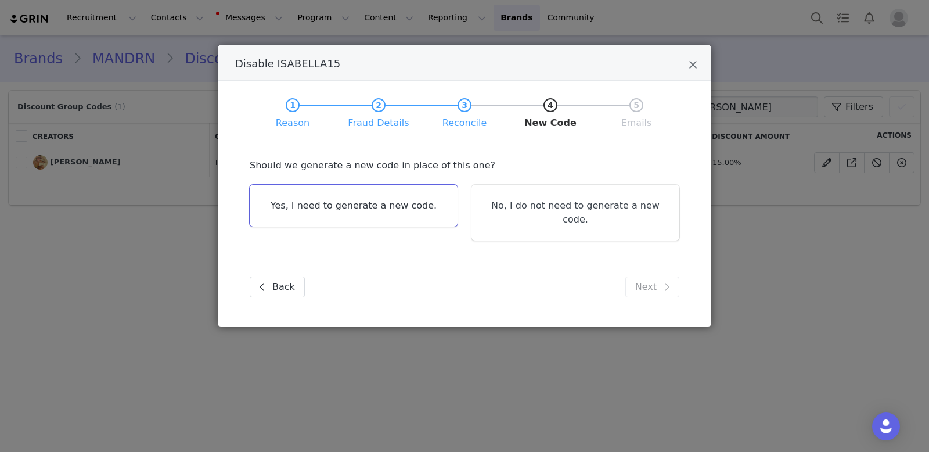
click at [393, 206] on link "Yes, I need to generate a new code." at bounding box center [354, 206] width 208 height 42
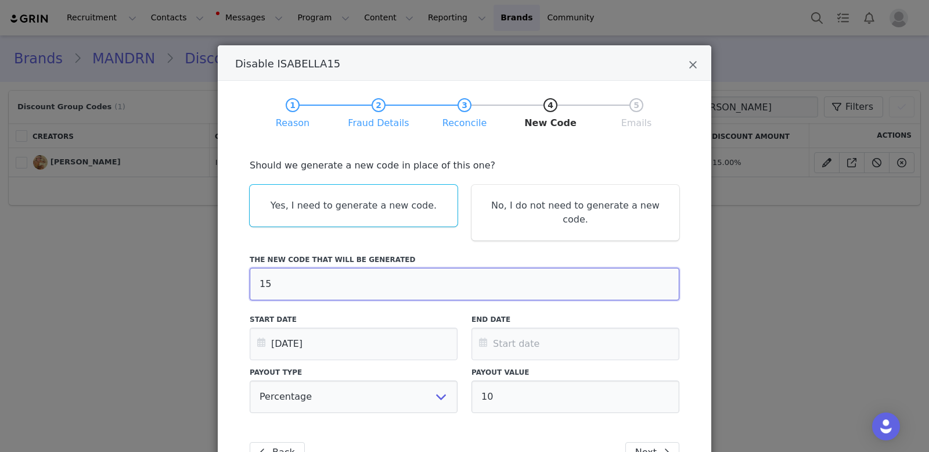
click at [397, 268] on input "15" at bounding box center [465, 284] width 430 height 33
type input "1"
type input "S"
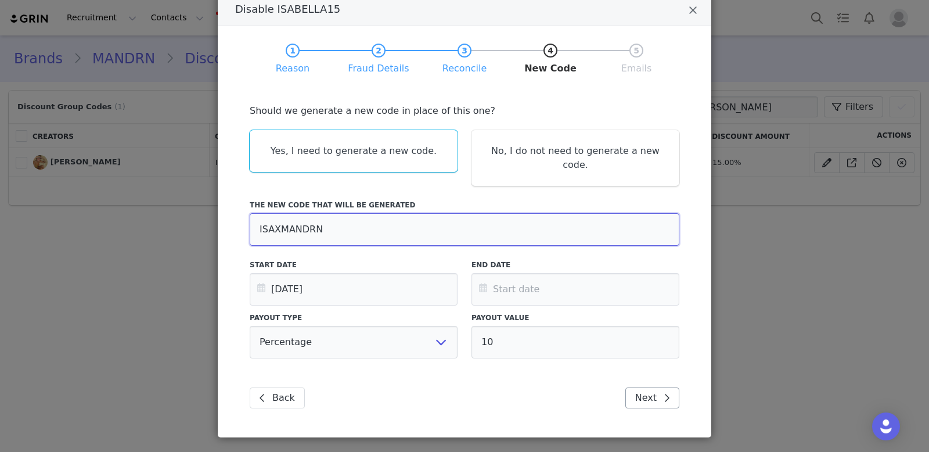
type input "ISAXMANDRN"
click at [660, 391] on span "Disable ISABELLA15" at bounding box center [666, 398] width 14 height 14
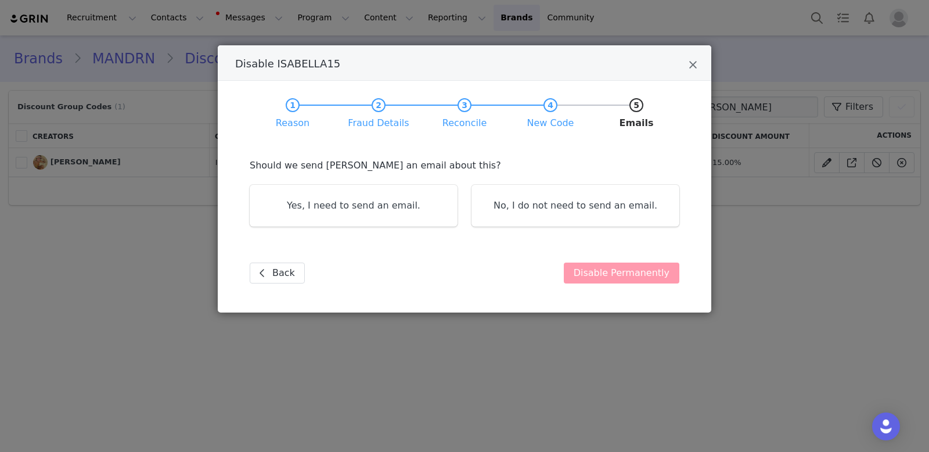
scroll to position [0, 0]
click at [402, 215] on link "Yes, I need to send an email." at bounding box center [354, 206] width 208 height 42
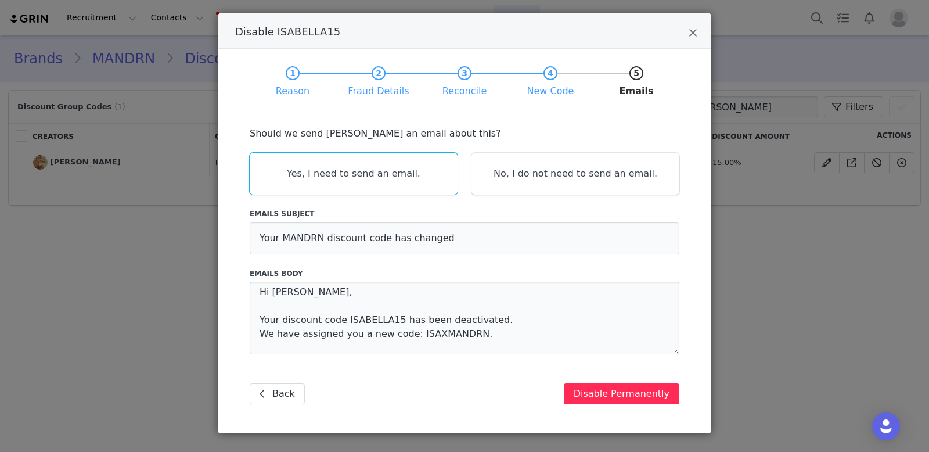
scroll to position [42, 0]
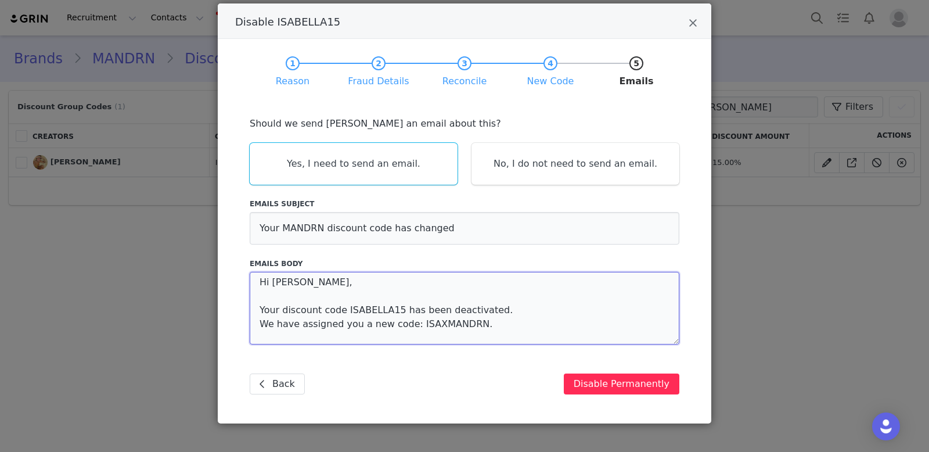
click at [482, 319] on textarea "Hi [PERSON_NAME], Your discount code ISABELLA15 has been deactivated. We have a…" at bounding box center [465, 308] width 430 height 73
click at [486, 311] on textarea "Hi [PERSON_NAME], Your discount code ISABELLA15 has been deactivated. We have a…" at bounding box center [465, 308] width 430 height 73
click at [537, 302] on textarea "Hi [PERSON_NAME], Your discount code ISABELLA15 has been deactivated as it leak…" at bounding box center [465, 308] width 430 height 73
drag, startPoint x: 537, startPoint y: 311, endPoint x: 510, endPoint y: 308, distance: 28.0
click at [510, 308] on textarea "Hi [PERSON_NAME], Your discount code ISABELLA15 has been deactivated as it leak…" at bounding box center [465, 308] width 430 height 73
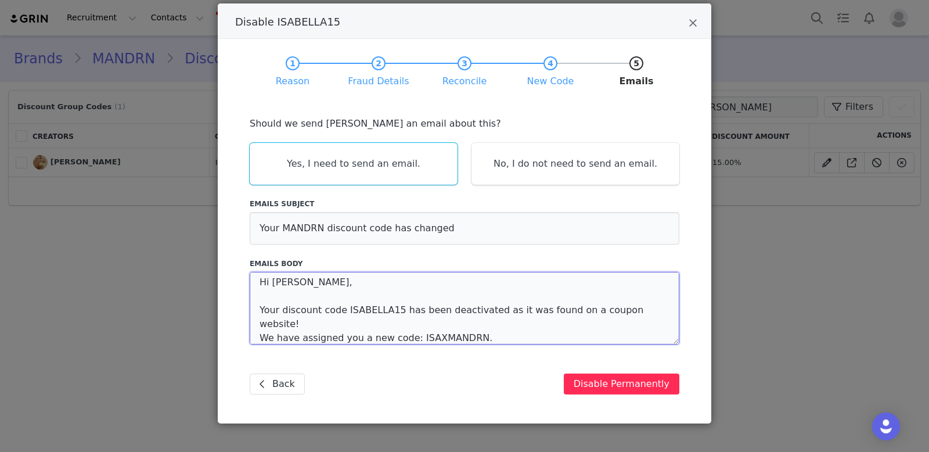
click at [514, 322] on textarea "Hi [PERSON_NAME], Your discount code ISABELLA15 has been deactivated as it was …" at bounding box center [465, 308] width 430 height 73
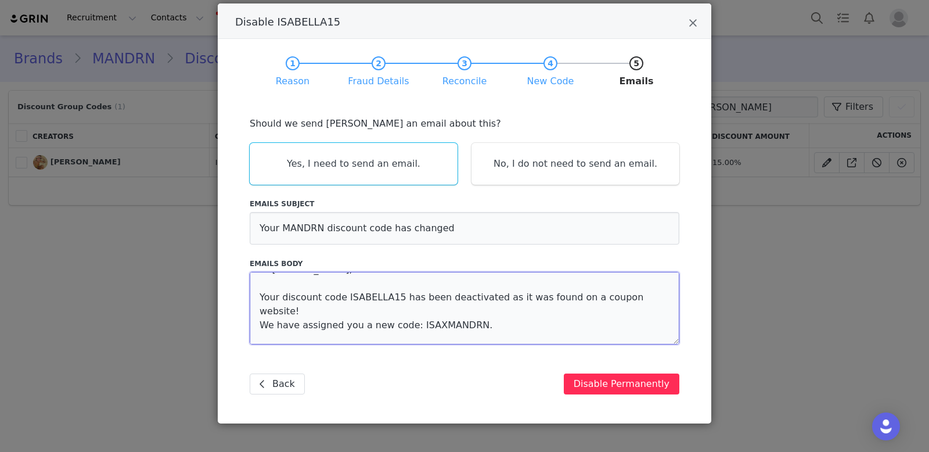
type textarea "Hi [PERSON_NAME], Your discount code ISABELLA15 has been deactivated as it was …"
click at [637, 380] on button "Disable Permanently" at bounding box center [622, 383] width 116 height 21
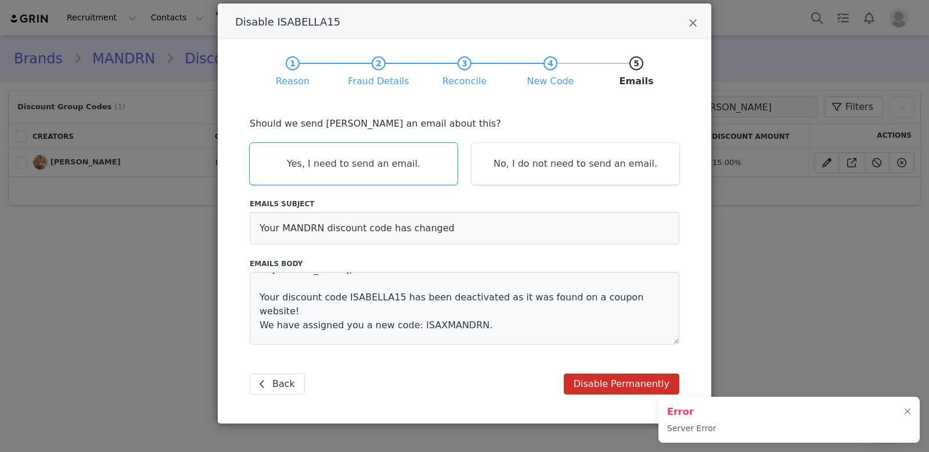
click at [752, 430] on div "Error Server Error" at bounding box center [788, 419] width 261 height 46
click at [905, 409] on div at bounding box center [907, 411] width 7 height 9
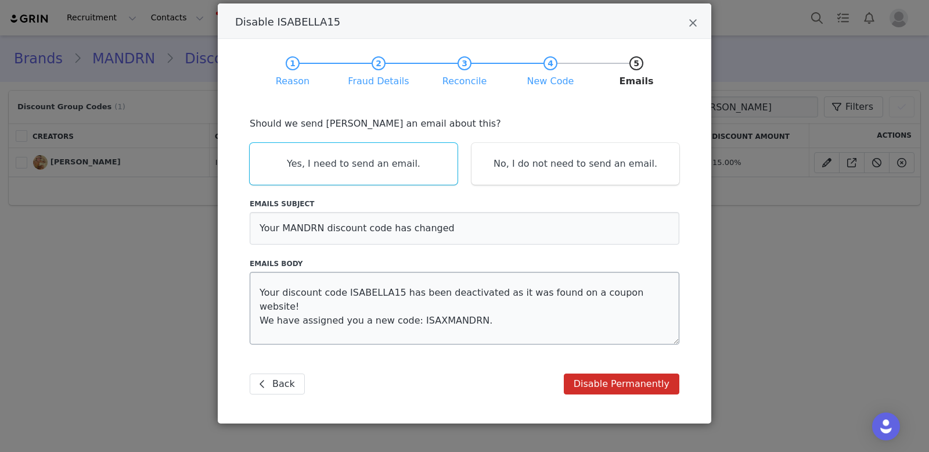
scroll to position [0, 0]
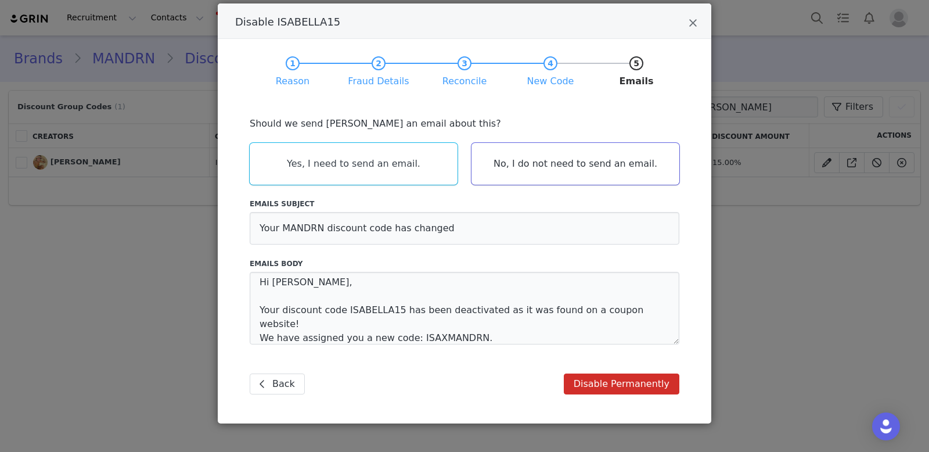
click at [570, 164] on link "No, I do not need to send an email." at bounding box center [575, 164] width 208 height 42
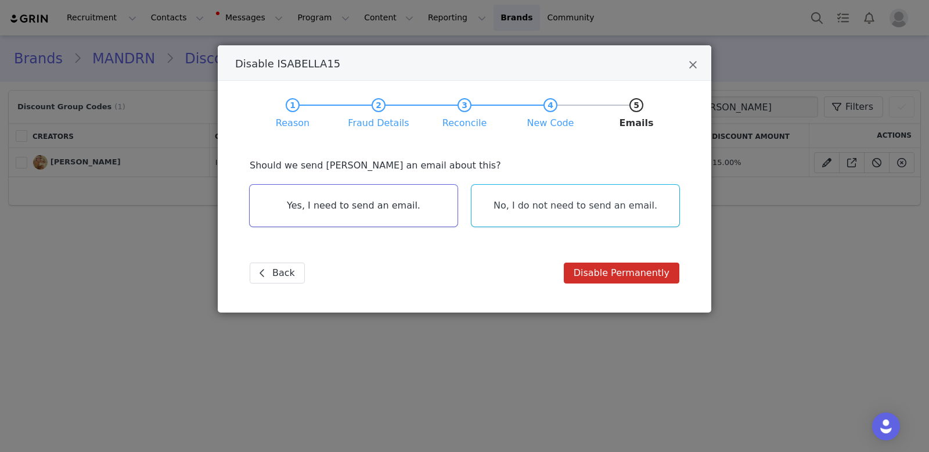
click at [414, 197] on link "Yes, I need to send an email." at bounding box center [354, 206] width 208 height 42
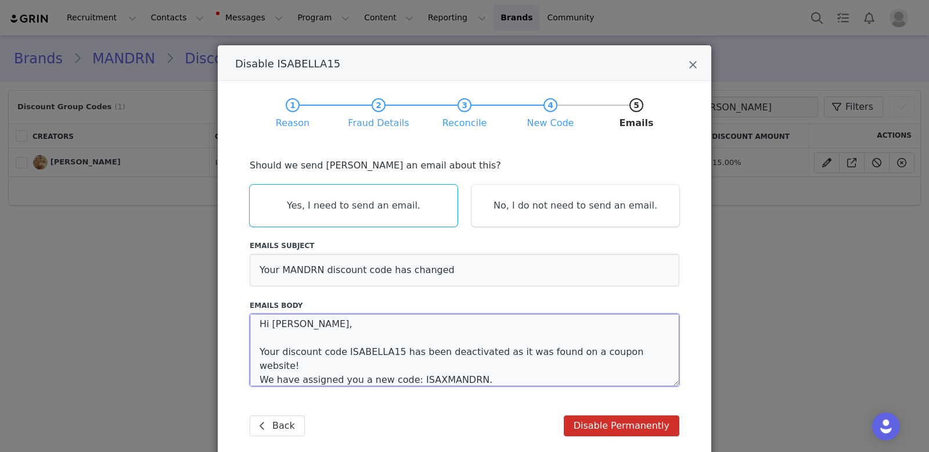
drag, startPoint x: 323, startPoint y: 383, endPoint x: 193, endPoint y: 243, distance: 190.6
click at [193, 243] on div "Disable ISABELLA15 1 Reason 2 Fraud Details 3 Reconcile 4 New Code 5 Emails Why…" at bounding box center [464, 226] width 929 height 452
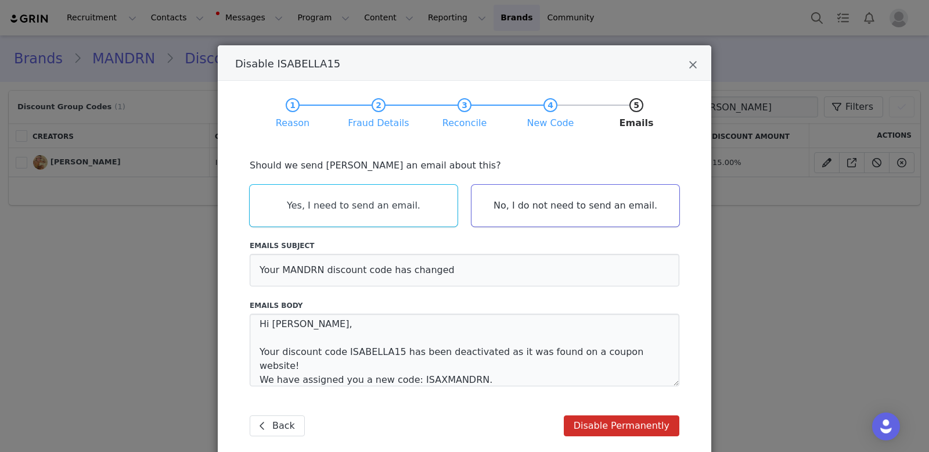
click at [543, 219] on link "No, I do not need to send an email." at bounding box center [575, 206] width 208 height 42
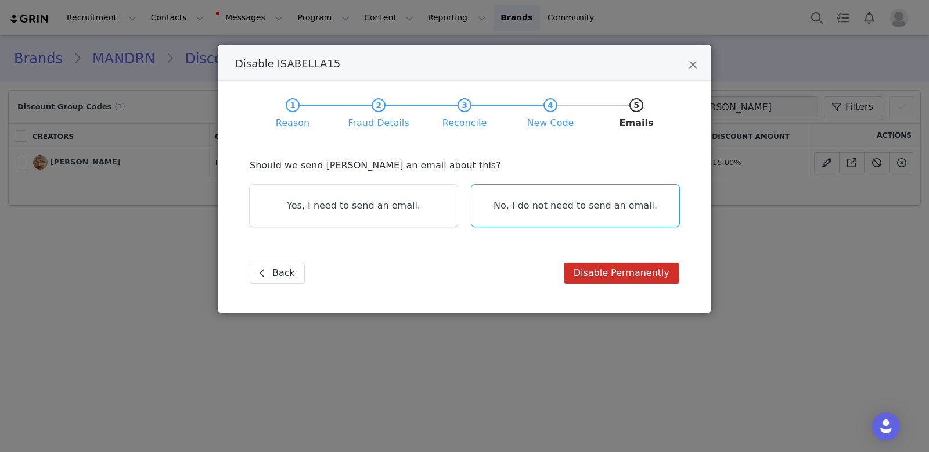
click at [605, 255] on div "1 Reason 2 Fraud Details 3 Reconcile 4 New Code 5 Emails Why are you disabling …" at bounding box center [464, 190] width 459 height 185
click at [618, 282] on button "Disable Permanently" at bounding box center [622, 272] width 116 height 21
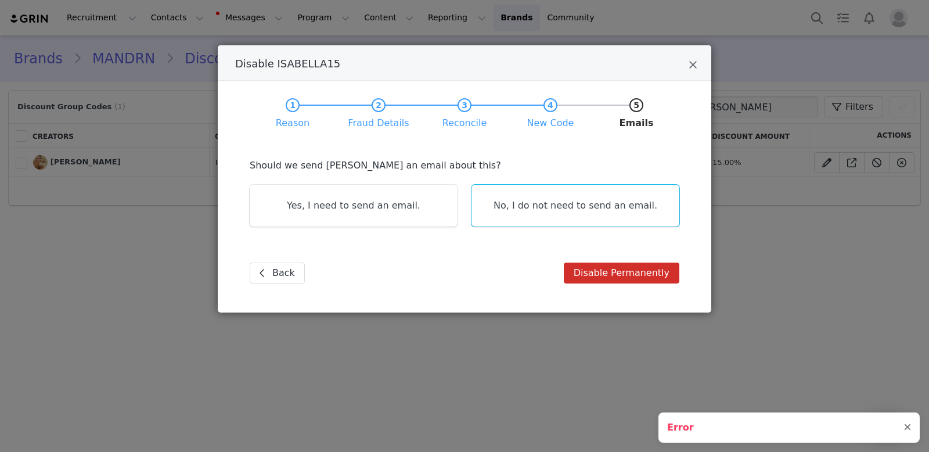
click at [907, 423] on div at bounding box center [907, 427] width 7 height 9
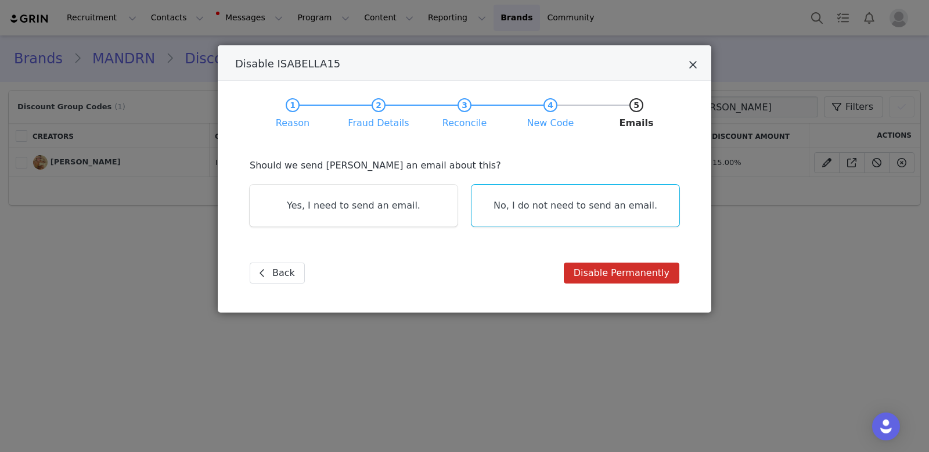
click at [696, 61] on icon "Close" at bounding box center [692, 65] width 9 height 12
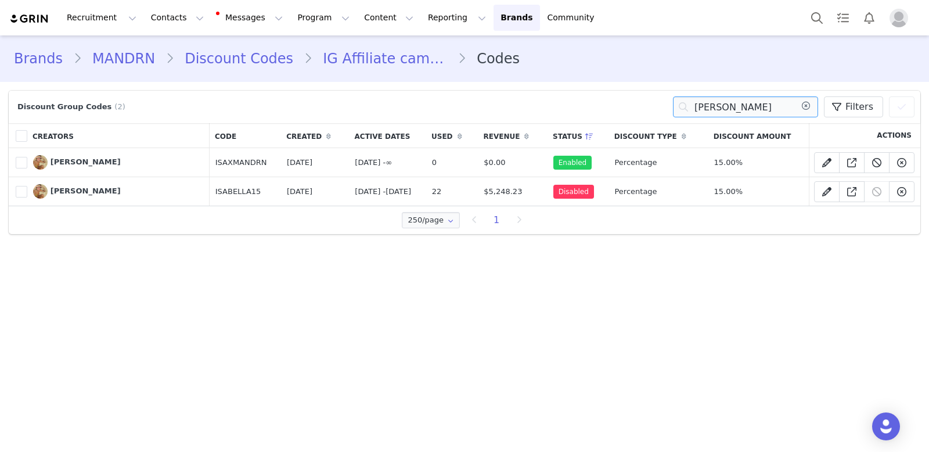
drag, startPoint x: 770, startPoint y: 110, endPoint x: 651, endPoint y: 109, distance: 118.4
click at [651, 109] on div "Discount Group Codes (2) isabell Filters (0) No filters are applied, click "Add…" at bounding box center [465, 106] width 900 height 21
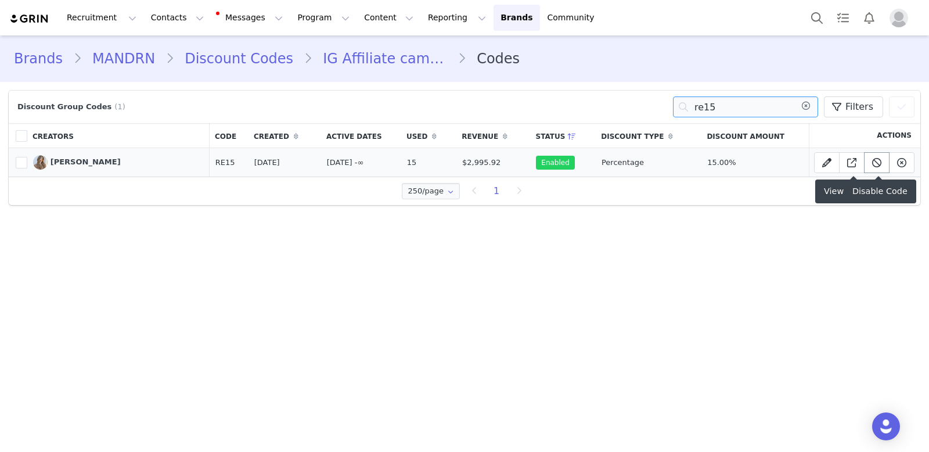
type input "re15"
click at [869, 161] on button at bounding box center [877, 162] width 26 height 21
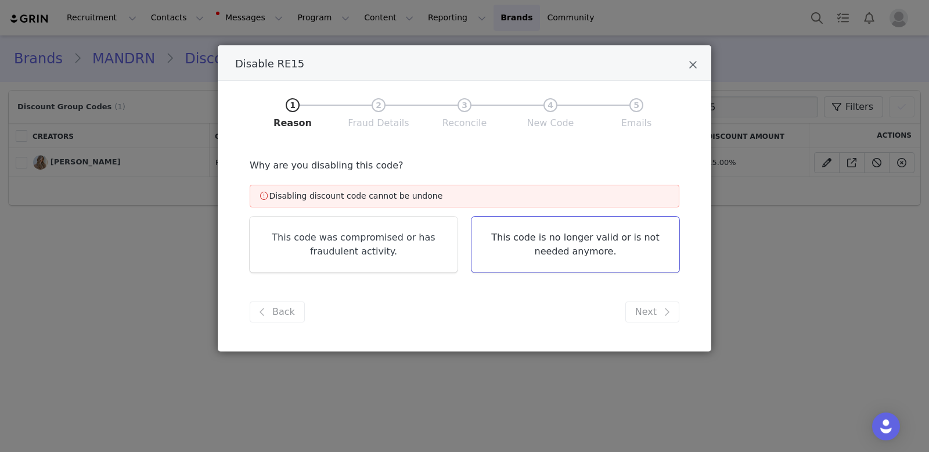
click at [564, 255] on link "This code is no longer valid or is not needed anymore." at bounding box center [575, 245] width 208 height 56
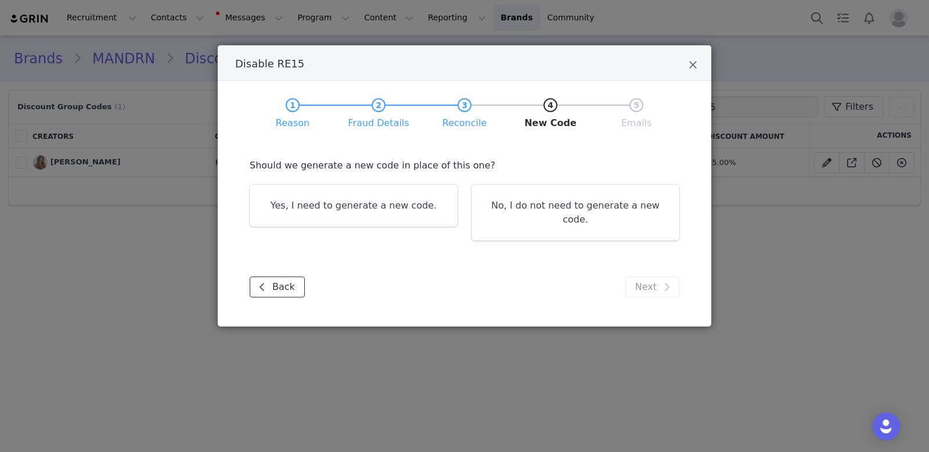
click at [284, 276] on button "Back" at bounding box center [277, 286] width 55 height 21
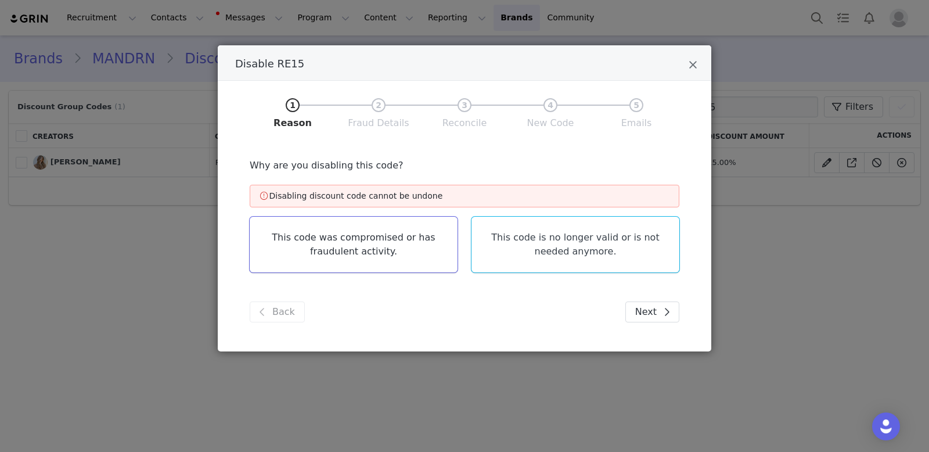
click at [340, 229] on link "This code was compromised or has fraudulent activity." at bounding box center [354, 245] width 208 height 56
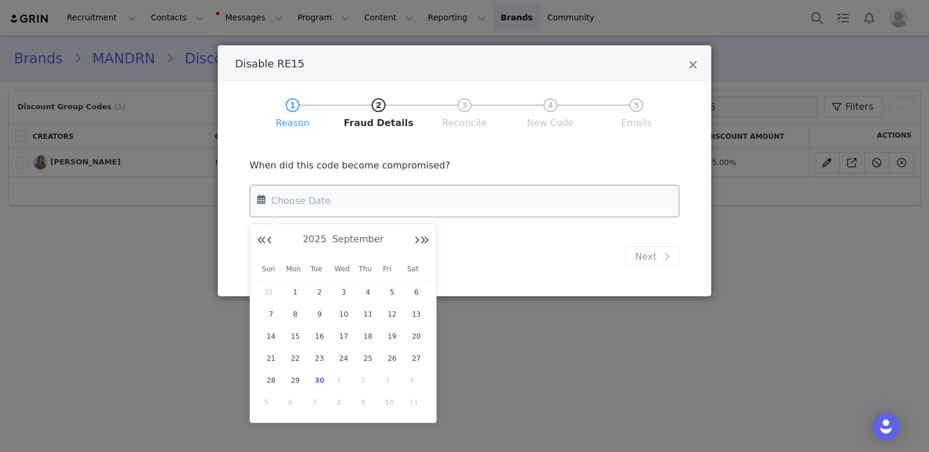
click at [311, 192] on input "Disable RE15" at bounding box center [465, 201] width 430 height 33
click at [291, 288] on span "1" at bounding box center [295, 292] width 14 height 14
type input "[DATE]"
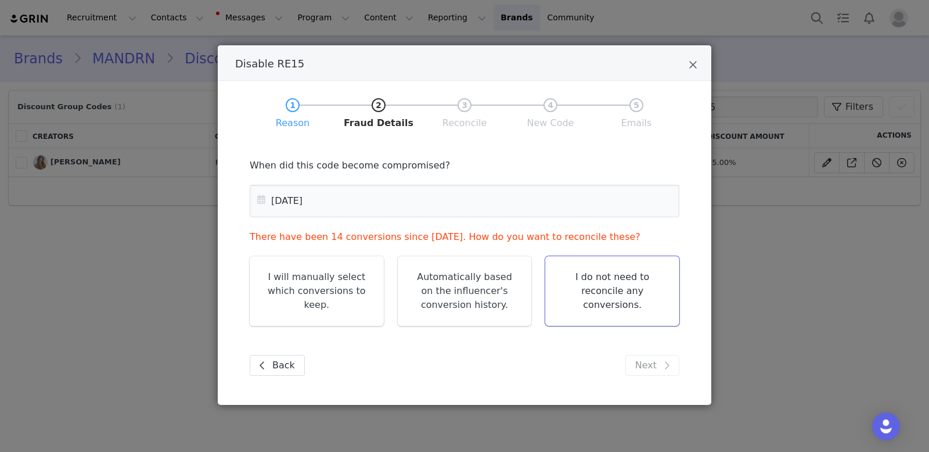
click at [580, 277] on link "I do not need to reconcile any conversions." at bounding box center [612, 291] width 134 height 70
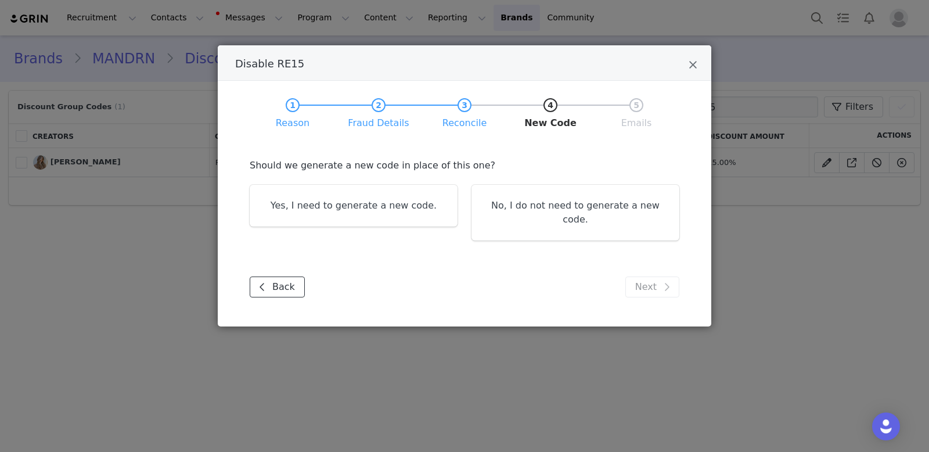
click at [269, 276] on button "Back" at bounding box center [277, 286] width 55 height 21
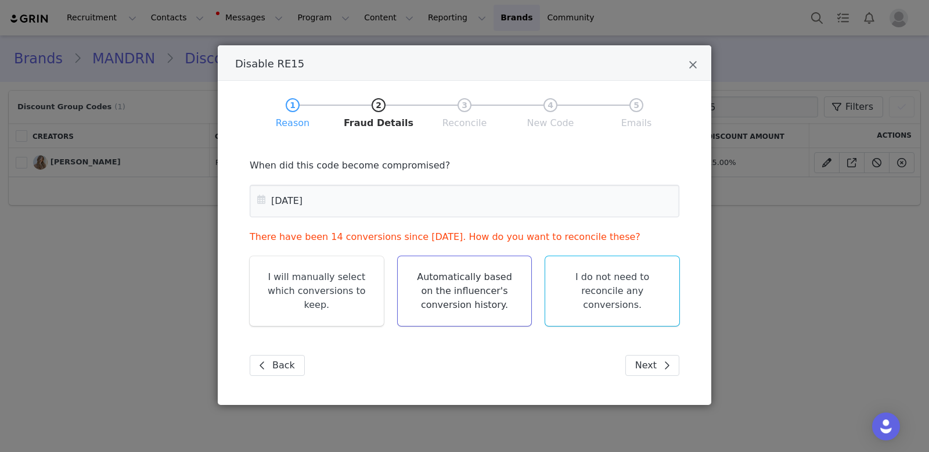
click at [479, 296] on link "Automatically based on the influencer's conversion history." at bounding box center [465, 291] width 134 height 70
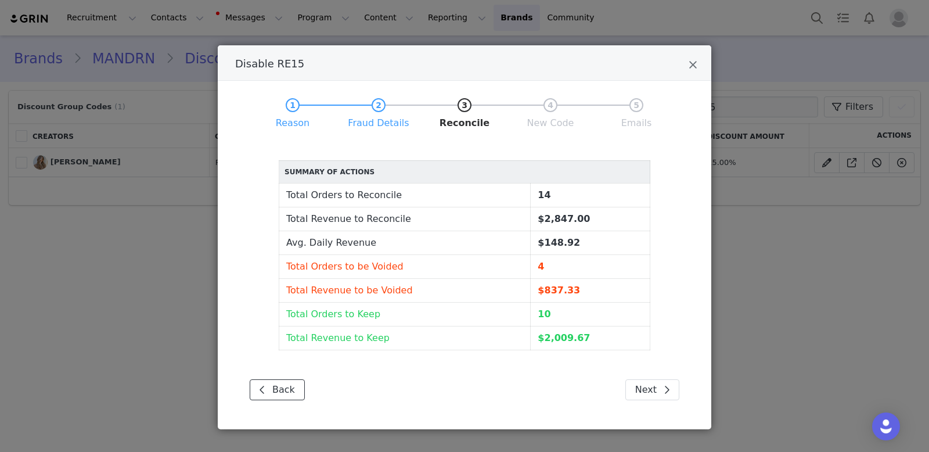
click at [289, 379] on button "Back" at bounding box center [277, 389] width 55 height 21
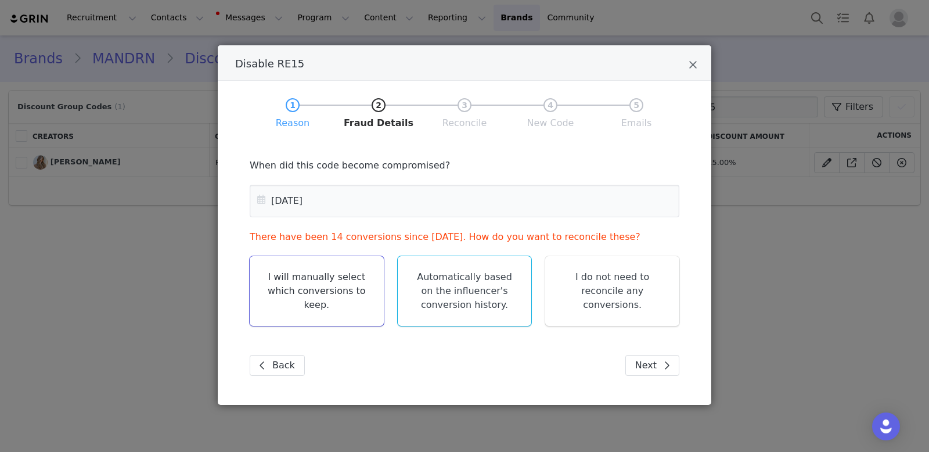
click at [335, 282] on link "I will manually select which conversions to keep." at bounding box center [317, 291] width 134 height 70
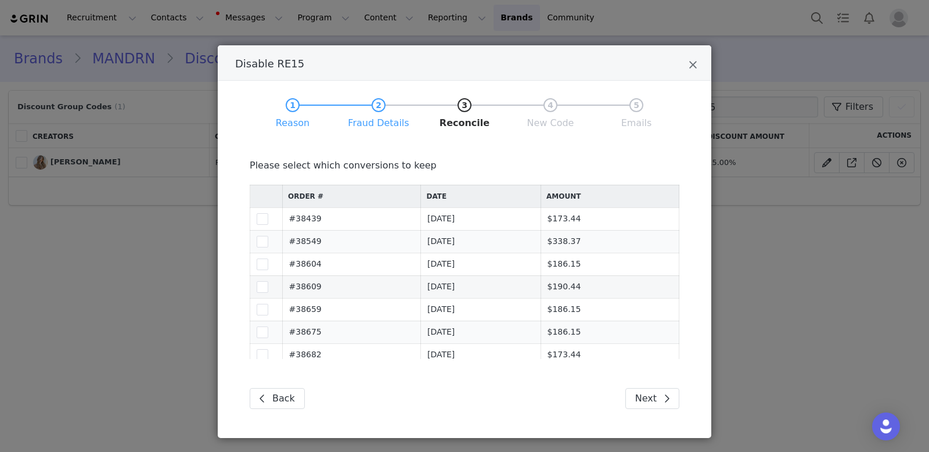
scroll to position [160, 0]
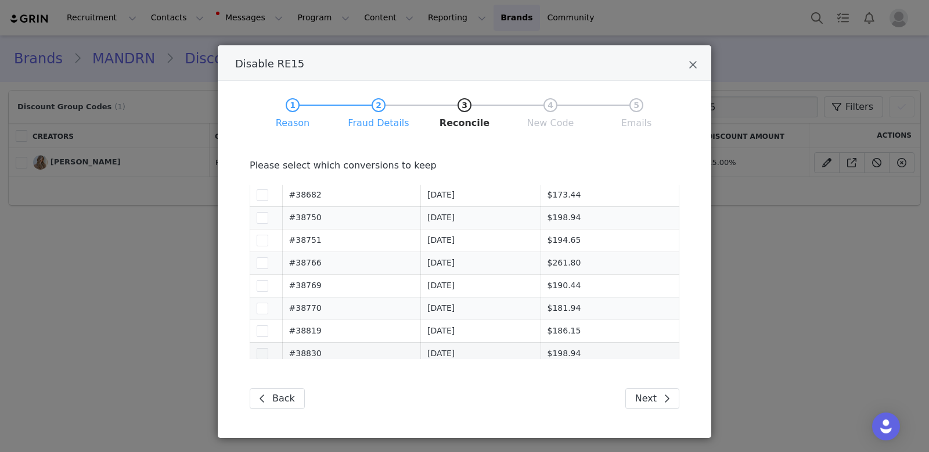
click at [263, 348] on span "Disable RE15" at bounding box center [263, 354] width 12 height 12
click at [268, 348] on input "15171029" at bounding box center [268, 348] width 0 height 0
click at [260, 325] on span "Disable RE15" at bounding box center [263, 331] width 12 height 12
click at [268, 325] on input "15167845" at bounding box center [268, 325] width 0 height 0
click at [259, 302] on span "Disable RE15" at bounding box center [263, 308] width 12 height 12
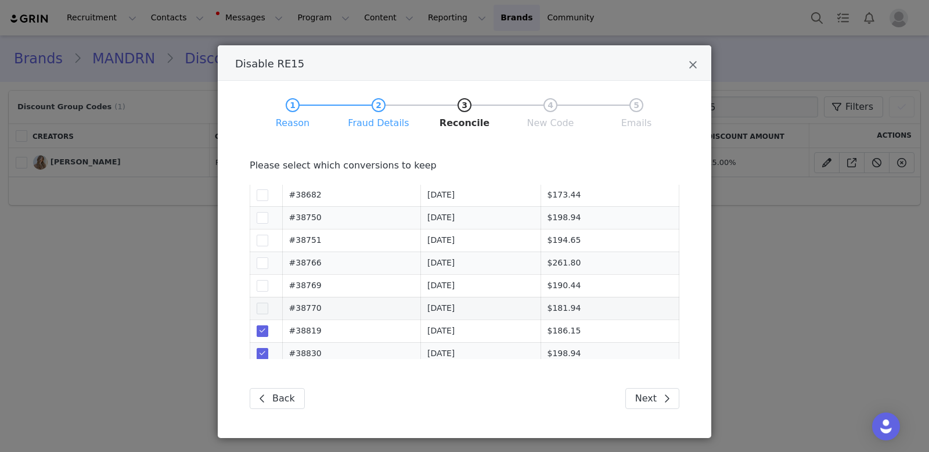
click at [268, 302] on input "15151036" at bounding box center [268, 302] width 0 height 0
click at [258, 280] on span "Disable RE15" at bounding box center [263, 286] width 12 height 12
click at [268, 280] on input "15150969" at bounding box center [268, 280] width 0 height 0
click at [258, 262] on span "Disable RE15" at bounding box center [263, 263] width 12 height 12
click at [268, 257] on input "15150076" at bounding box center [268, 257] width 0 height 0
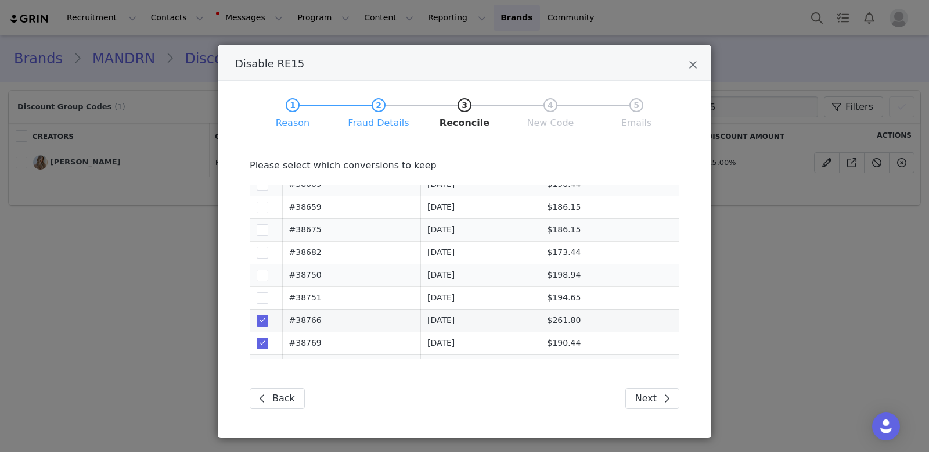
scroll to position [96, 0]
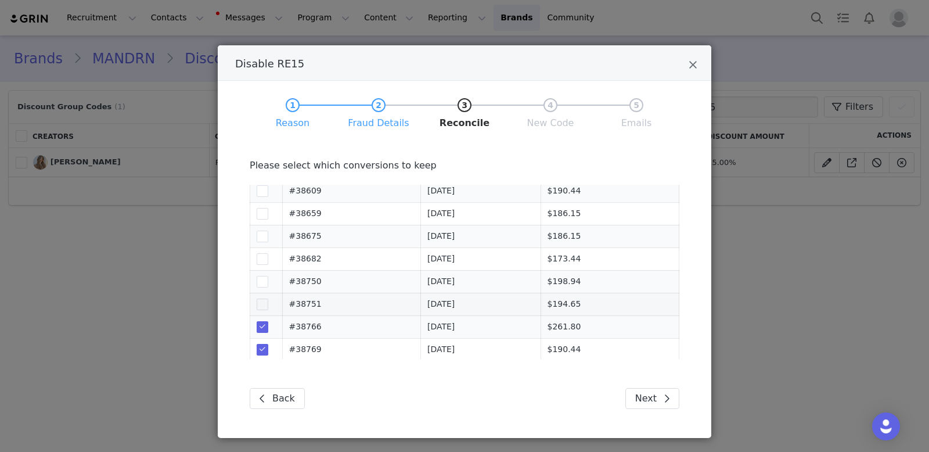
click at [262, 298] on span "Disable RE15" at bounding box center [263, 304] width 12 height 12
click at [268, 298] on input "15145775" at bounding box center [268, 298] width 0 height 0
click at [262, 270] on td "15144448" at bounding box center [266, 281] width 33 height 23
click at [262, 276] on span "Disable RE15" at bounding box center [263, 282] width 12 height 12
click at [268, 276] on input "15144448" at bounding box center [268, 276] width 0 height 0
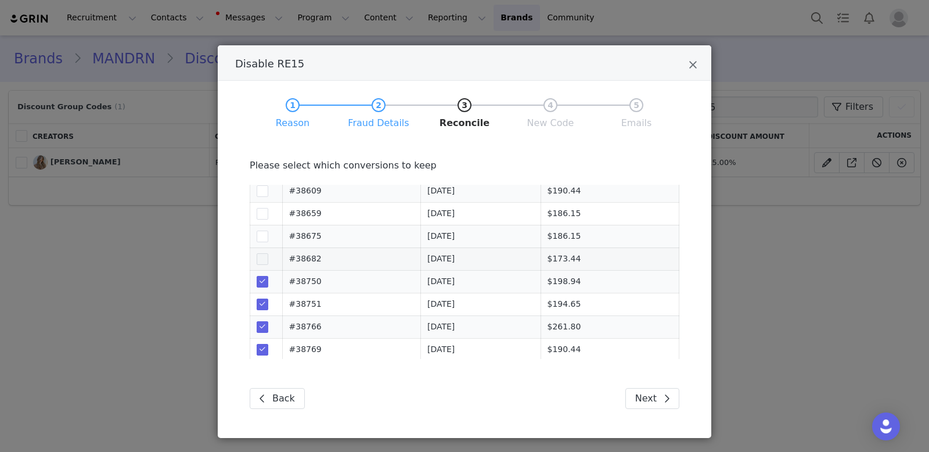
click at [262, 257] on span "Disable RE15" at bounding box center [263, 259] width 12 height 12
click at [268, 253] on input "15119595" at bounding box center [268, 253] width 0 height 0
click at [262, 235] on span "Disable RE15" at bounding box center [263, 236] width 12 height 12
click at [268, 230] on input "15117563" at bounding box center [268, 230] width 0 height 0
click at [261, 215] on span "Disable RE15" at bounding box center [263, 214] width 12 height 12
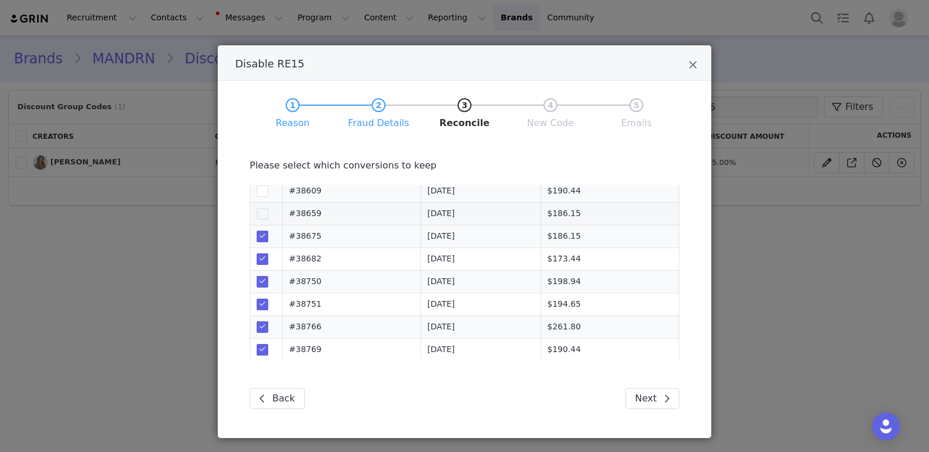
click at [268, 208] on input "15113191" at bounding box center [268, 208] width 0 height 0
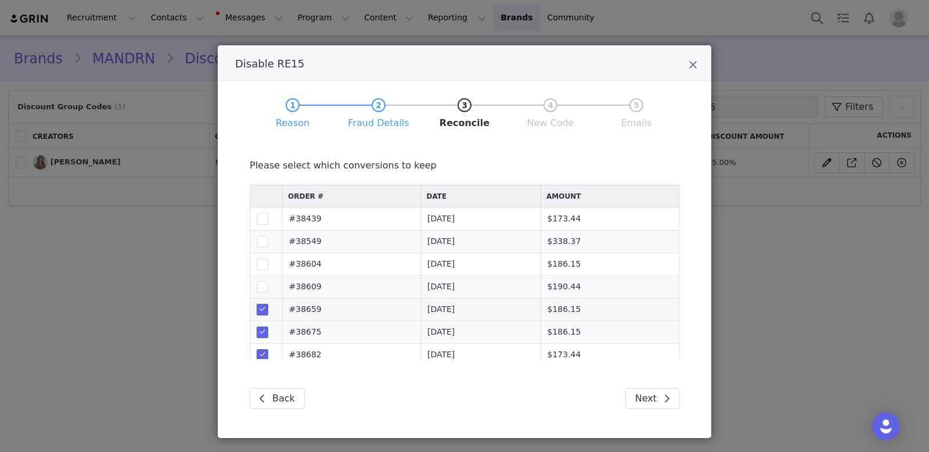
scroll to position [1, 0]
click at [263, 284] on span "Disable RE15" at bounding box center [263, 286] width 12 height 12
click at [268, 280] on input "15094361" at bounding box center [268, 280] width 0 height 0
click at [261, 261] on span "Disable RE15" at bounding box center [263, 264] width 12 height 12
click at [268, 258] on input "15090963" at bounding box center [268, 258] width 0 height 0
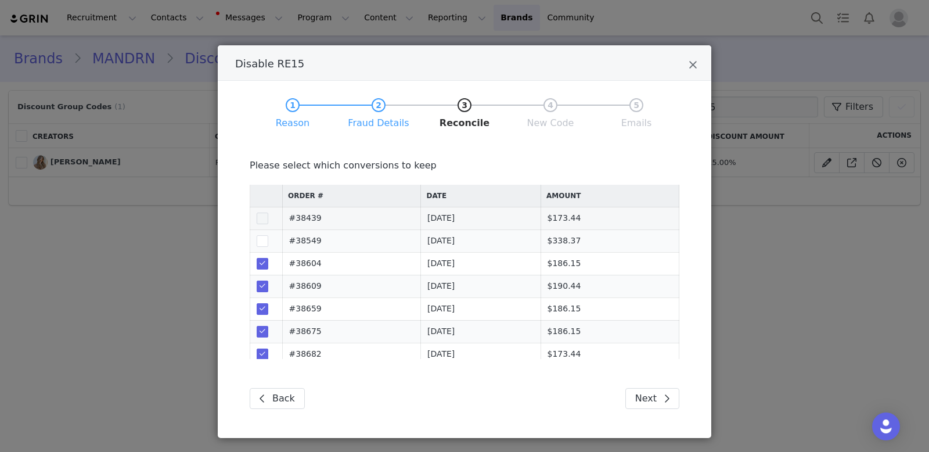
click at [263, 219] on span "Disable RE15" at bounding box center [263, 218] width 12 height 12
click at [268, 212] on input "15045561" at bounding box center [268, 212] width 0 height 0
click at [261, 215] on span "Disable RE15" at bounding box center [263, 218] width 12 height 12
click at [268, 212] on input "15045561" at bounding box center [268, 212] width 0 height 0
click at [260, 236] on span "Disable RE15" at bounding box center [263, 241] width 12 height 12
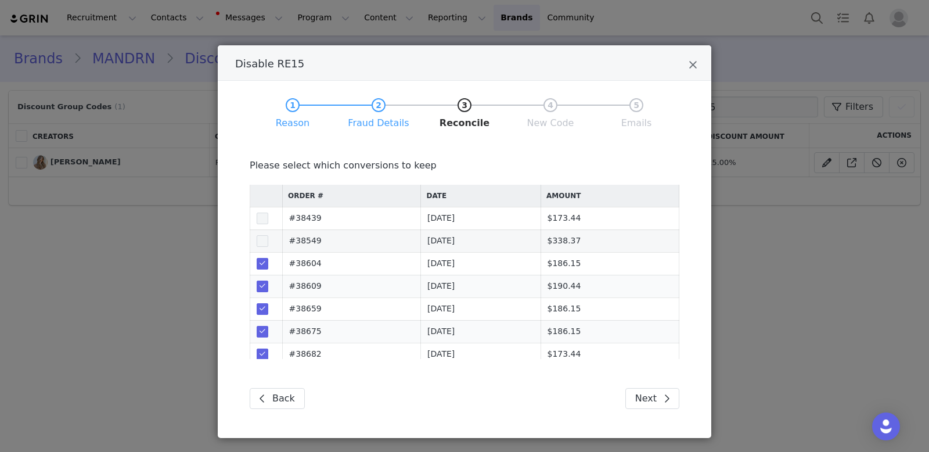
click at [268, 235] on input "15075906" at bounding box center [268, 235] width 0 height 0
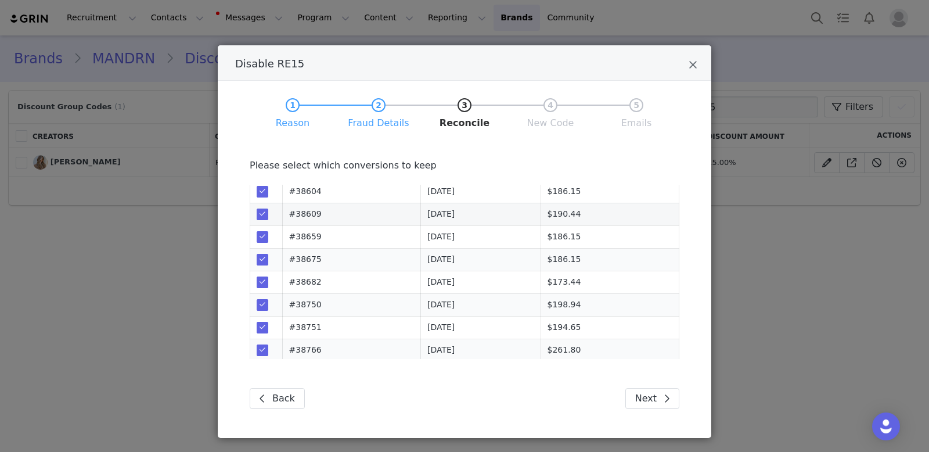
scroll to position [160, 0]
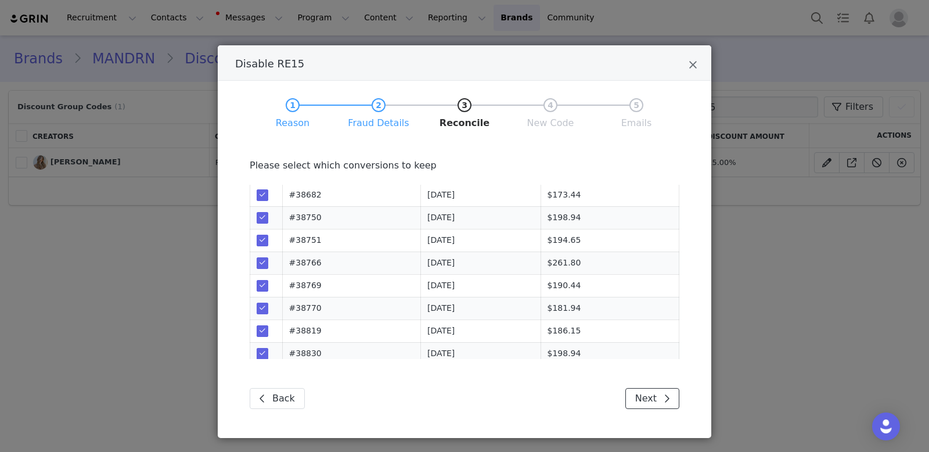
click at [636, 392] on button "Next" at bounding box center [652, 398] width 54 height 21
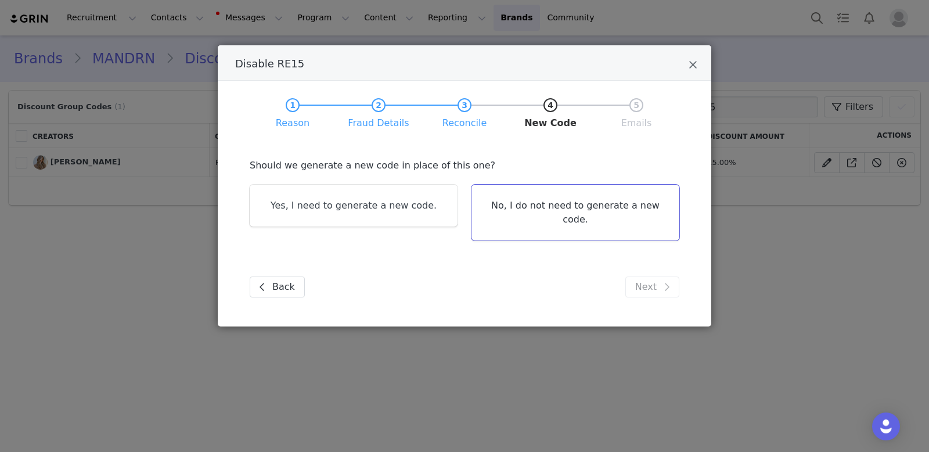
click at [521, 203] on link "No, I do not need to generate a new code." at bounding box center [575, 213] width 208 height 56
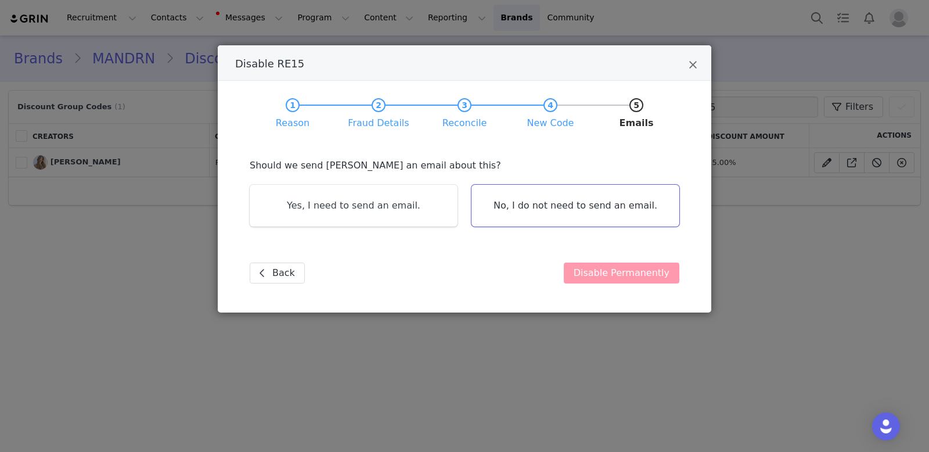
click at [553, 193] on link "No, I do not need to send an email." at bounding box center [575, 206] width 208 height 42
click at [605, 270] on button "Disable Permanently" at bounding box center [622, 272] width 116 height 21
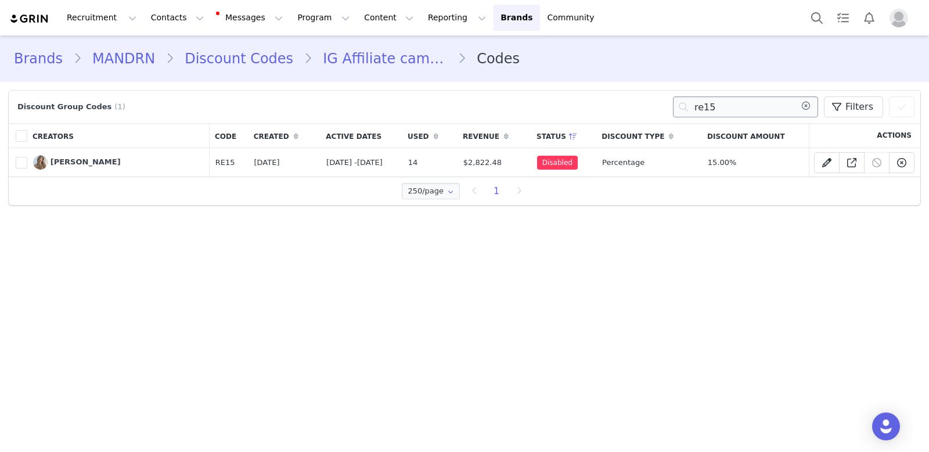
drag, startPoint x: 752, startPoint y: 107, endPoint x: 687, endPoint y: 107, distance: 65.0
click at [687, 107] on input "re15" at bounding box center [745, 106] width 145 height 21
click at [607, 273] on main "Brands MANDRN Discount Codes IG Affiliate campaign (existing code) Codes Discou…" at bounding box center [464, 242] width 929 height 414
click at [727, 106] on input "re15" at bounding box center [745, 106] width 145 height 21
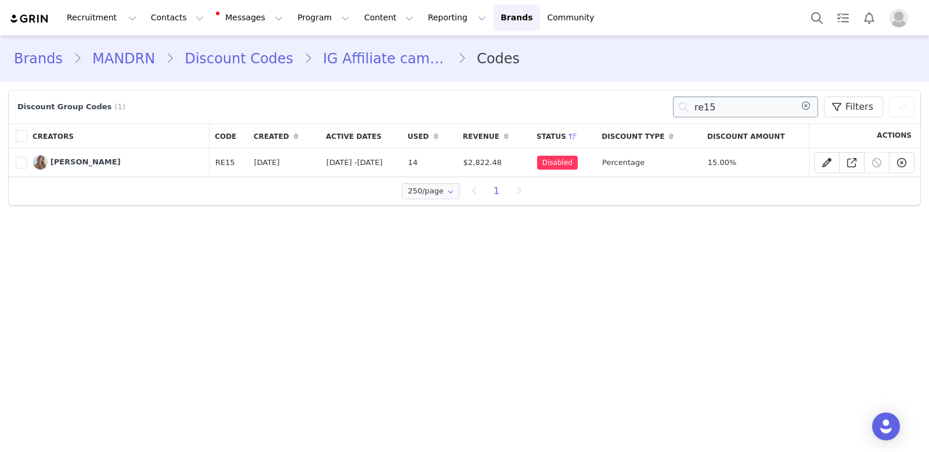
click at [727, 106] on input "re15" at bounding box center [745, 106] width 145 height 21
click at [637, 223] on main "Brands MANDRN Discount Codes IG Affiliate campaign (existing code) Codes Discou…" at bounding box center [464, 242] width 929 height 414
click at [80, 158] on span "Rachel Elliot" at bounding box center [85, 161] width 70 height 9
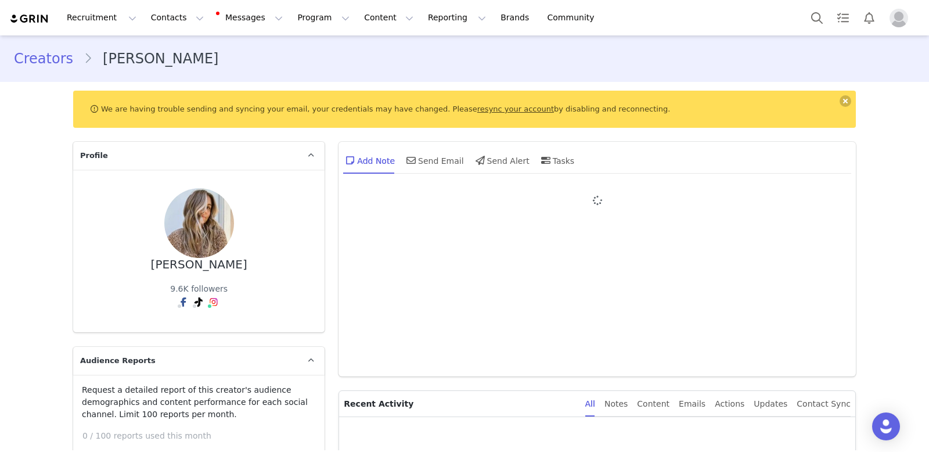
click at [500, 110] on link "resync your account" at bounding box center [515, 108] width 77 height 9
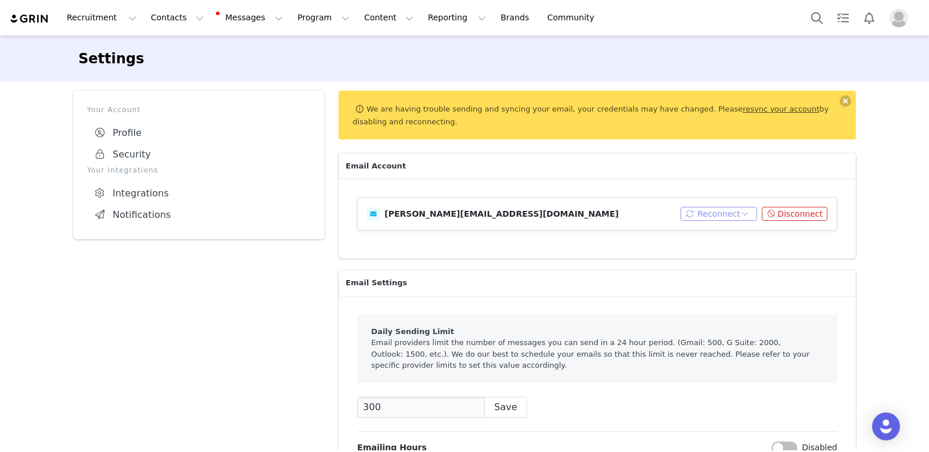
click at [711, 213] on button "Reconnect" at bounding box center [718, 214] width 77 height 14
click at [713, 230] on li "Connect Email" at bounding box center [724, 234] width 74 height 19
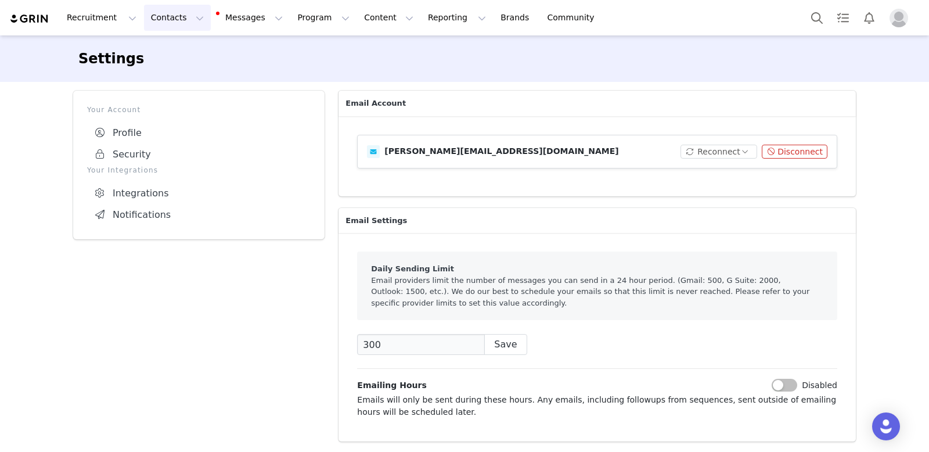
click at [183, 15] on button "Contacts Contacts" at bounding box center [177, 18] width 67 height 26
click at [182, 57] on div "Creators" at bounding box center [182, 51] width 78 height 12
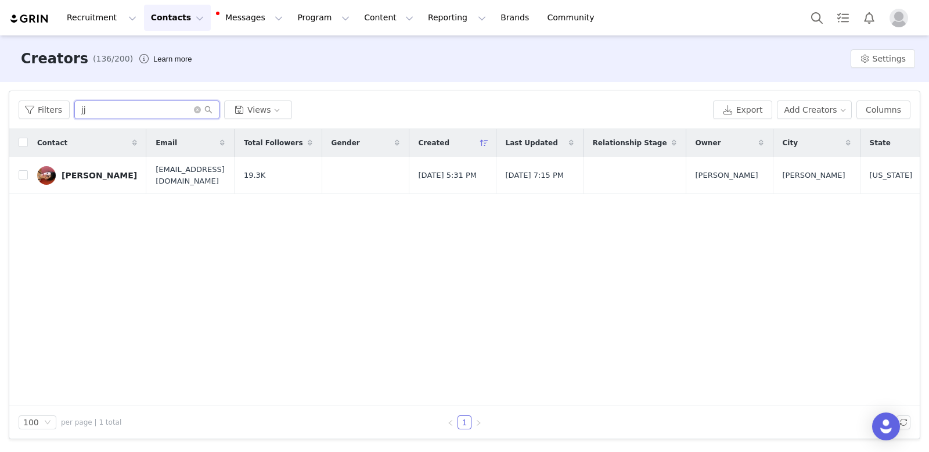
click at [82, 116] on input "jj" at bounding box center [146, 109] width 145 height 19
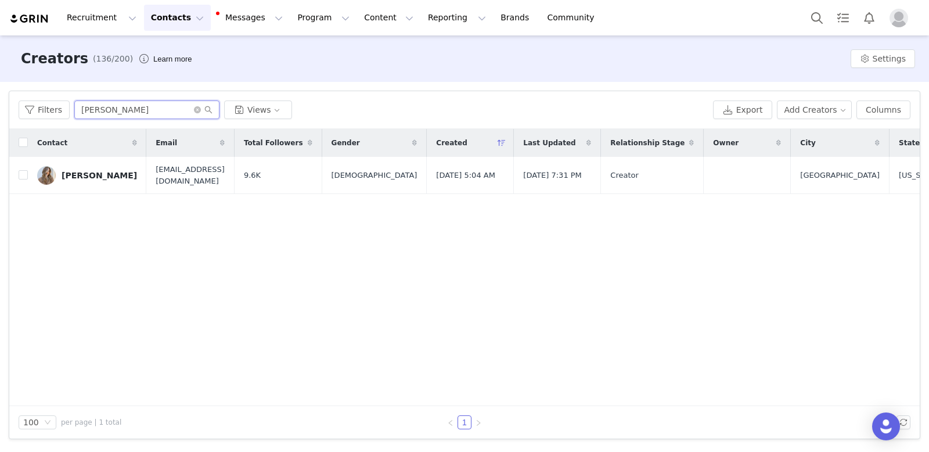
type input "rachel"
click at [69, 173] on div "Rachel Elliot" at bounding box center [99, 175] width 75 height 9
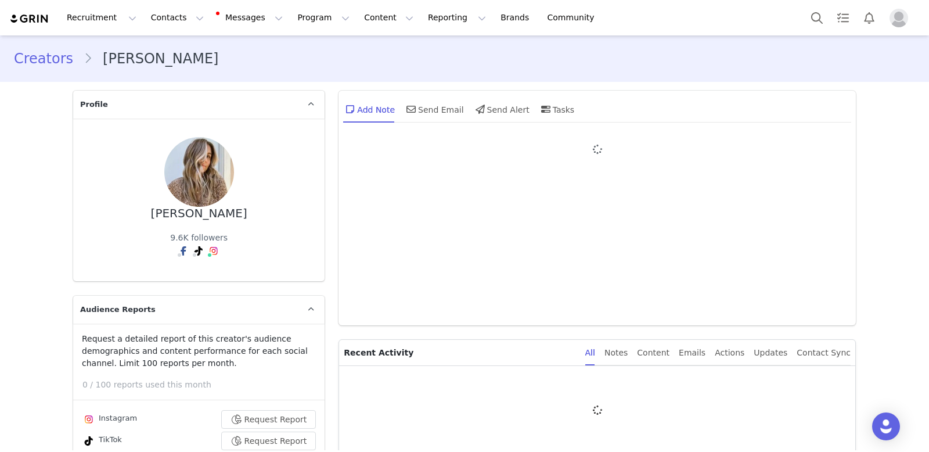
type input "+1 (United States)"
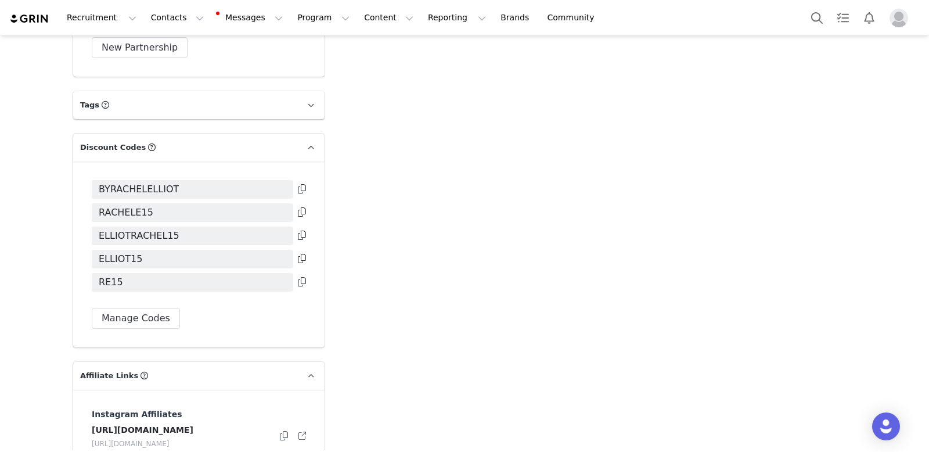
scroll to position [2220, 0]
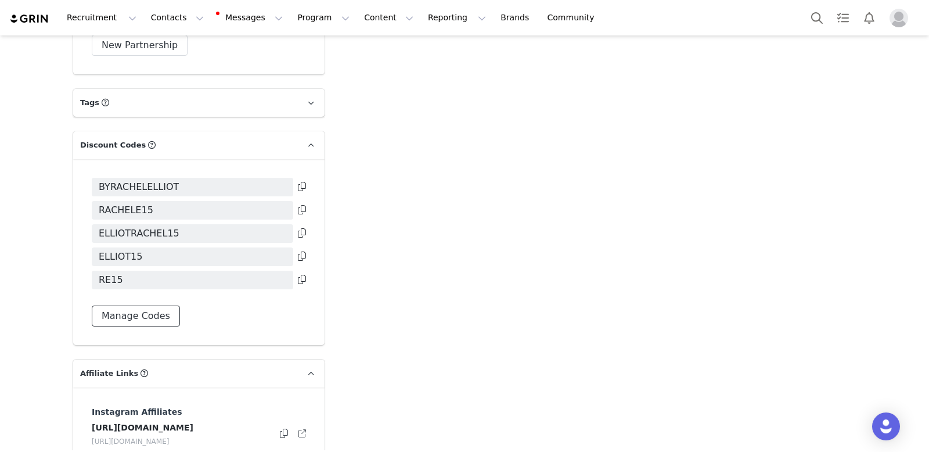
click at [118, 305] on button "Manage Codes" at bounding box center [136, 315] width 88 height 21
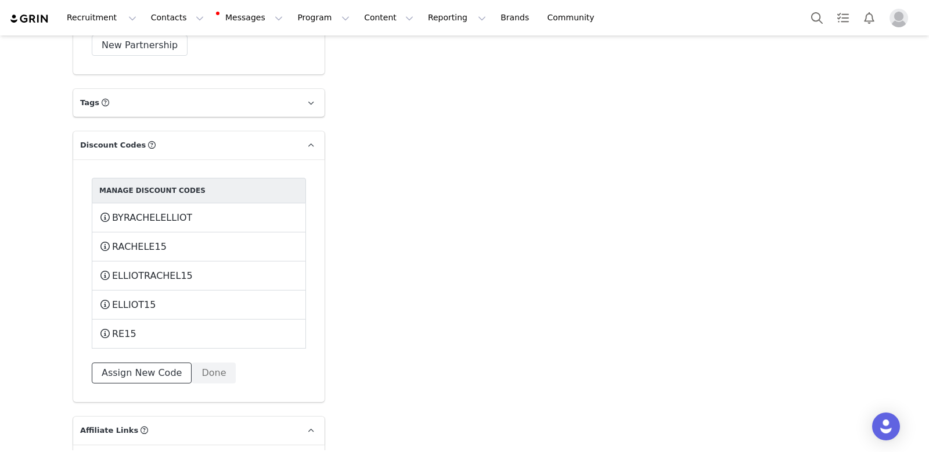
click at [120, 362] on button "Assign New Code" at bounding box center [142, 372] width 100 height 21
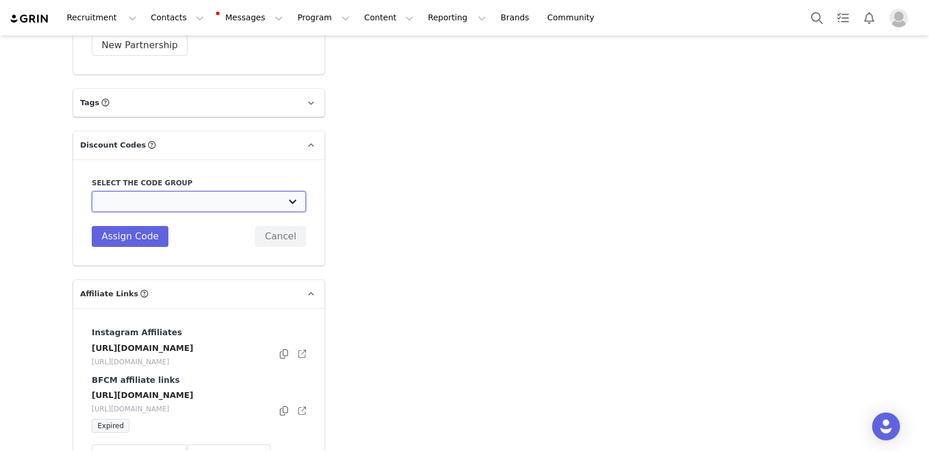
click at [149, 191] on select "MANDRN: IG Affiliate campaign (existing code) MANDRN: Instagram Affiliate campa…" at bounding box center [199, 201] width 214 height 21
select select "10004416"
click at [92, 191] on select "MANDRN: IG Affiliate campaign (existing code) MANDRN: Instagram Affiliate campa…" at bounding box center [199, 201] width 214 height 21
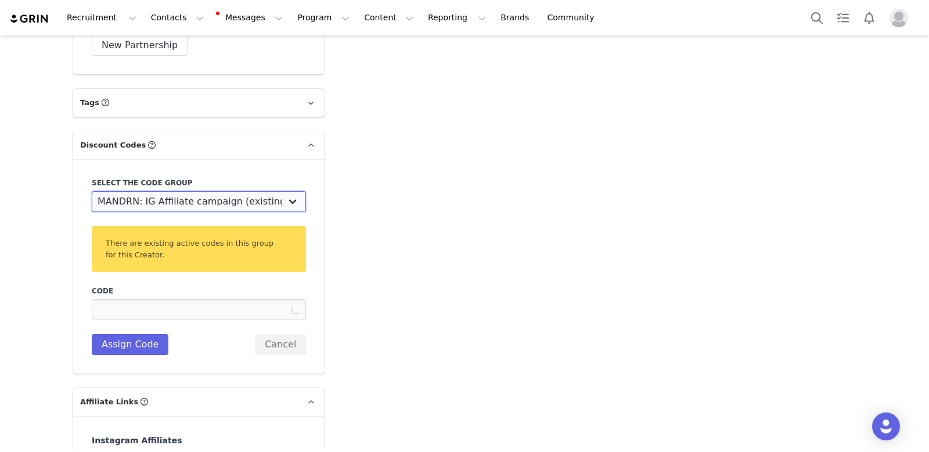
type input "BYRACHELELLIOT15"
click at [493, 19] on link "Brands Brands" at bounding box center [516, 18] width 46 height 26
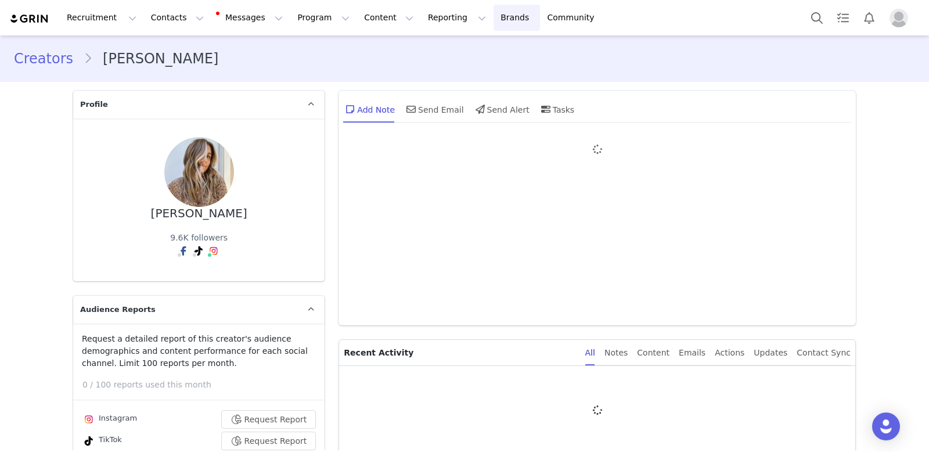
type input "+1 (United States)"
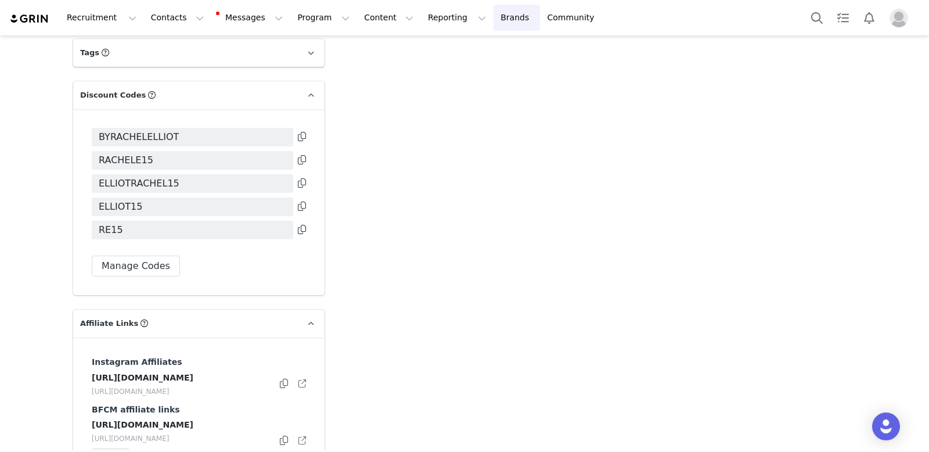
scroll to position [2267, 0]
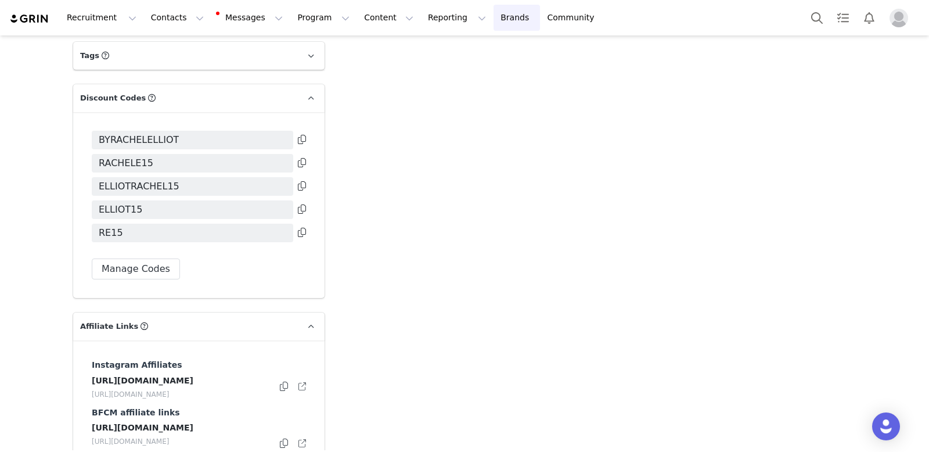
click at [493, 19] on link "Brands Brands" at bounding box center [516, 18] width 46 height 26
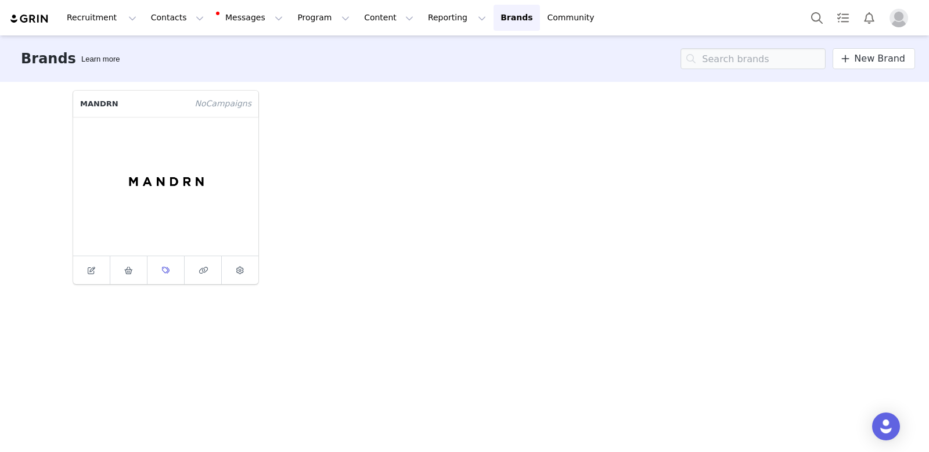
click at [167, 270] on icon at bounding box center [166, 270] width 8 height 8
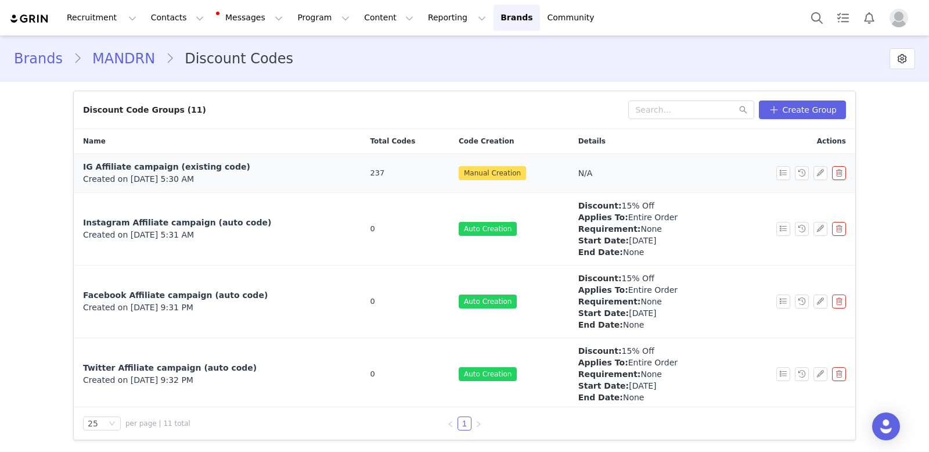
click at [218, 163] on span "IG Affiliate campaign (existing code)" at bounding box center [166, 166] width 167 height 9
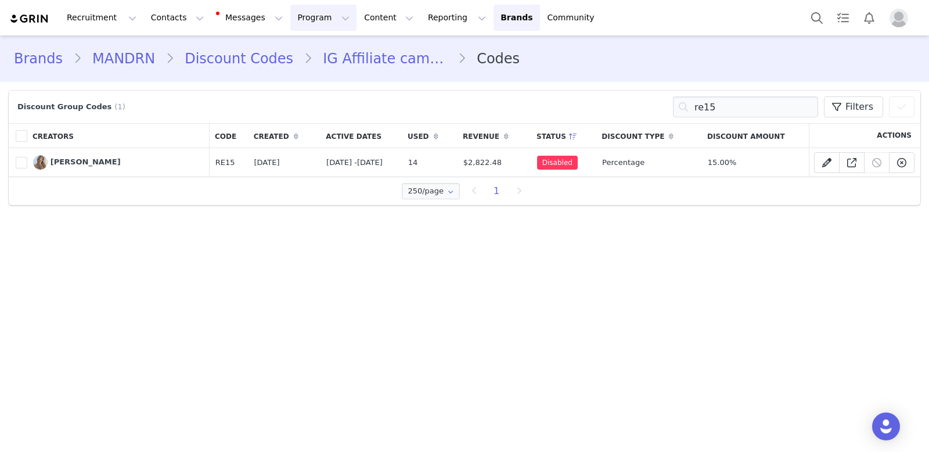
click at [294, 5] on button "Program Program" at bounding box center [323, 18] width 66 height 26
click at [311, 95] on p "Payments" at bounding box center [302, 94] width 40 height 12
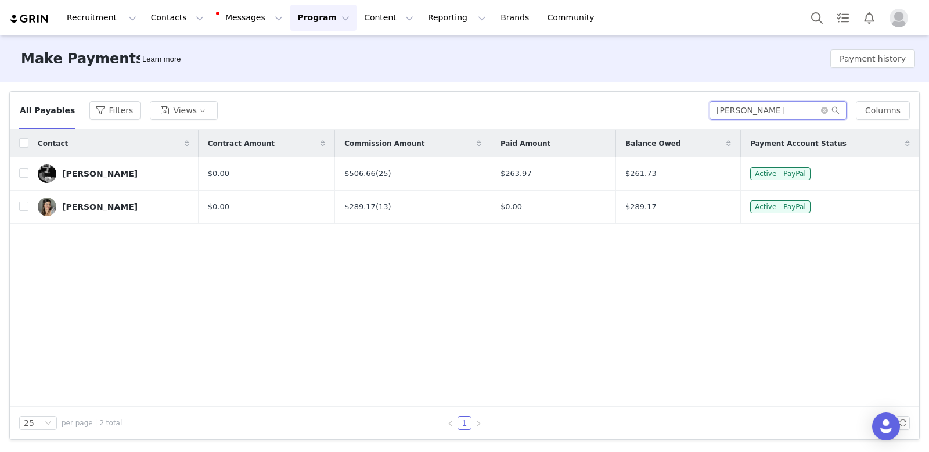
click at [778, 108] on input "erica" at bounding box center [777, 110] width 137 height 19
type input "rachel"
click at [98, 177] on div "Rachel Elliot" at bounding box center [99, 173] width 75 height 9
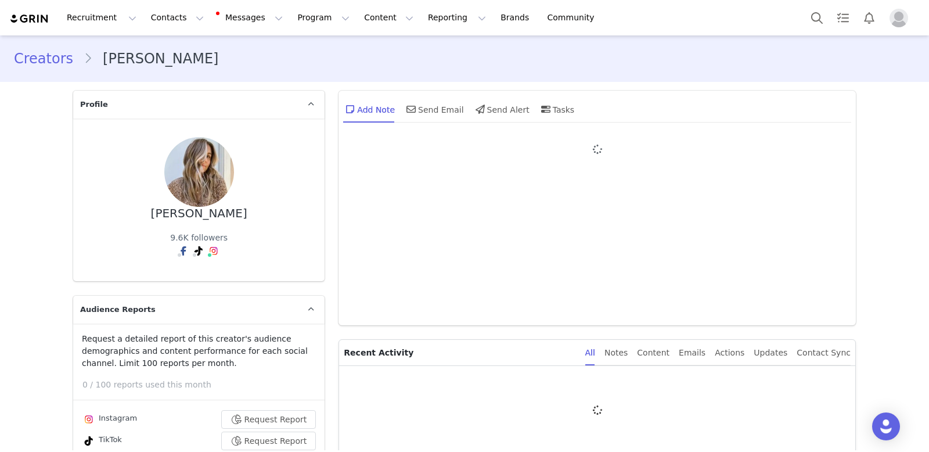
type input "+1 (United States)"
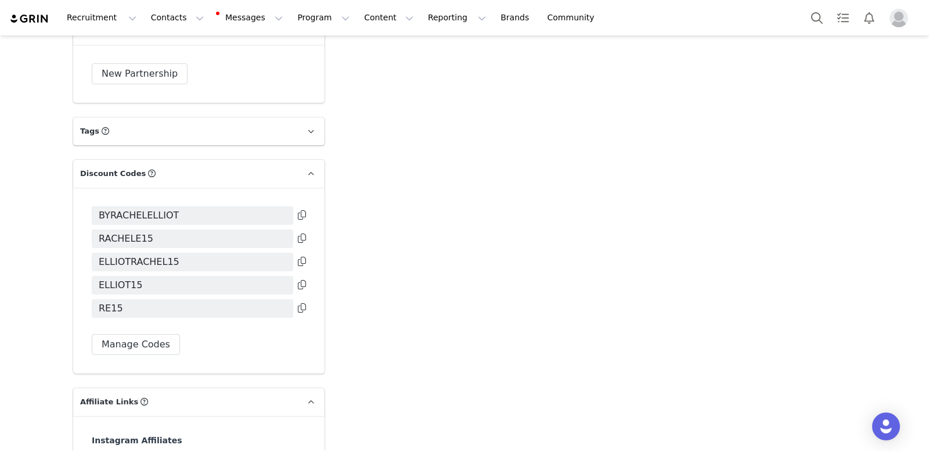
scroll to position [2233, 0]
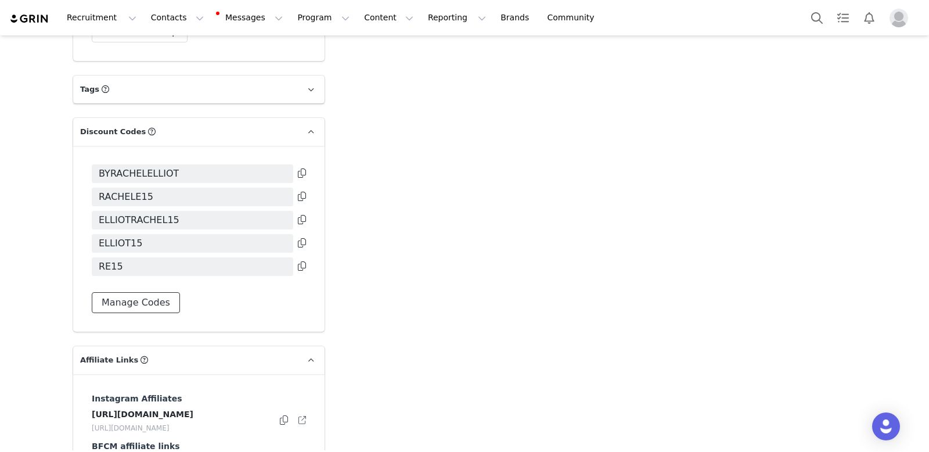
click at [158, 292] on button "Manage Codes" at bounding box center [136, 302] width 88 height 21
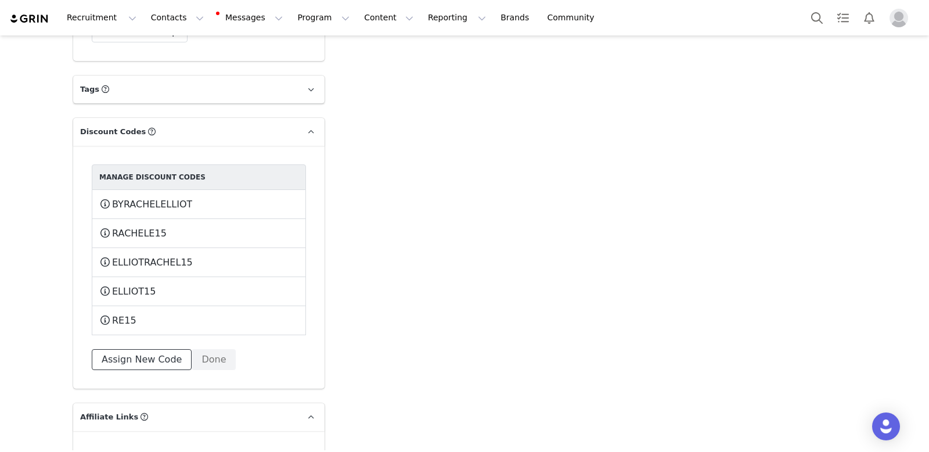
click at [149, 349] on button "Assign New Code" at bounding box center [142, 359] width 100 height 21
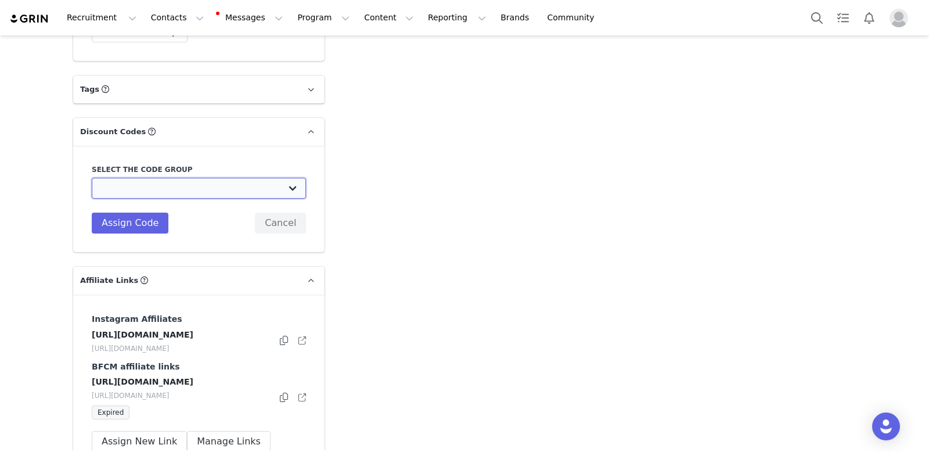
click at [167, 178] on select "MANDRN: IG Affiliate campaign (existing code) MANDRN: Instagram Affiliate campa…" at bounding box center [199, 188] width 214 height 21
select select "10004416"
click at [92, 178] on select "MANDRN: IG Affiliate campaign (existing code) MANDRN: Instagram Affiliate campa…" at bounding box center [199, 188] width 214 height 21
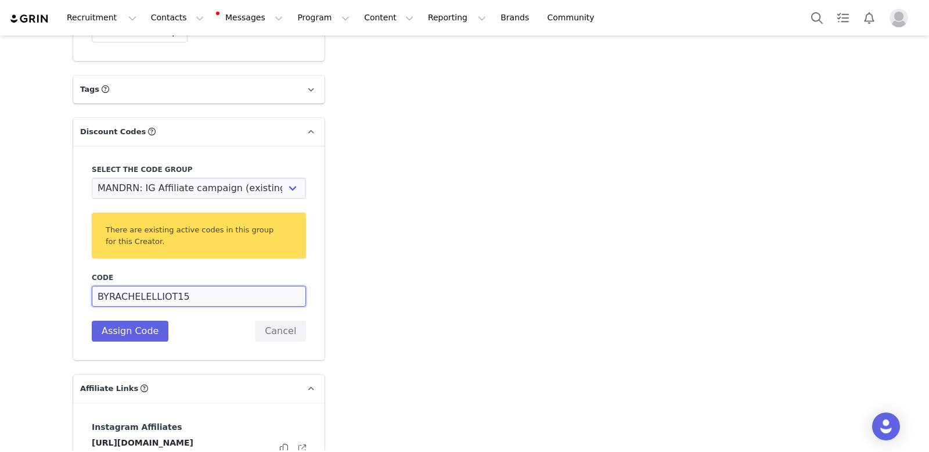
drag, startPoint x: 208, startPoint y: 273, endPoint x: 73, endPoint y: 268, distance: 135.9
click at [73, 268] on div "Select the code group MANDRN: IG Affiliate campaign (existing code) MANDRN: Ins…" at bounding box center [198, 253] width 251 height 214
type input "RACHELXMANDRN"
click at [106, 320] on button "Assign Code" at bounding box center [130, 330] width 77 height 21
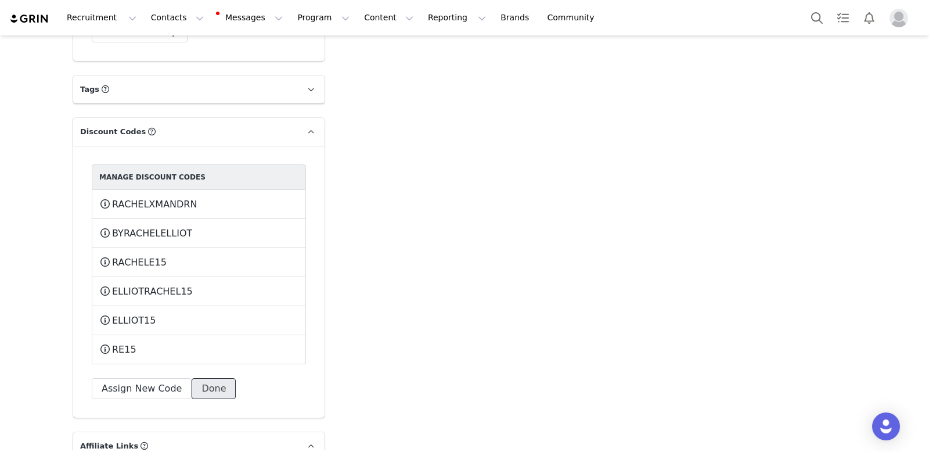
click at [203, 378] on button "Done" at bounding box center [214, 388] width 44 height 21
